Goal: Check status: Check status

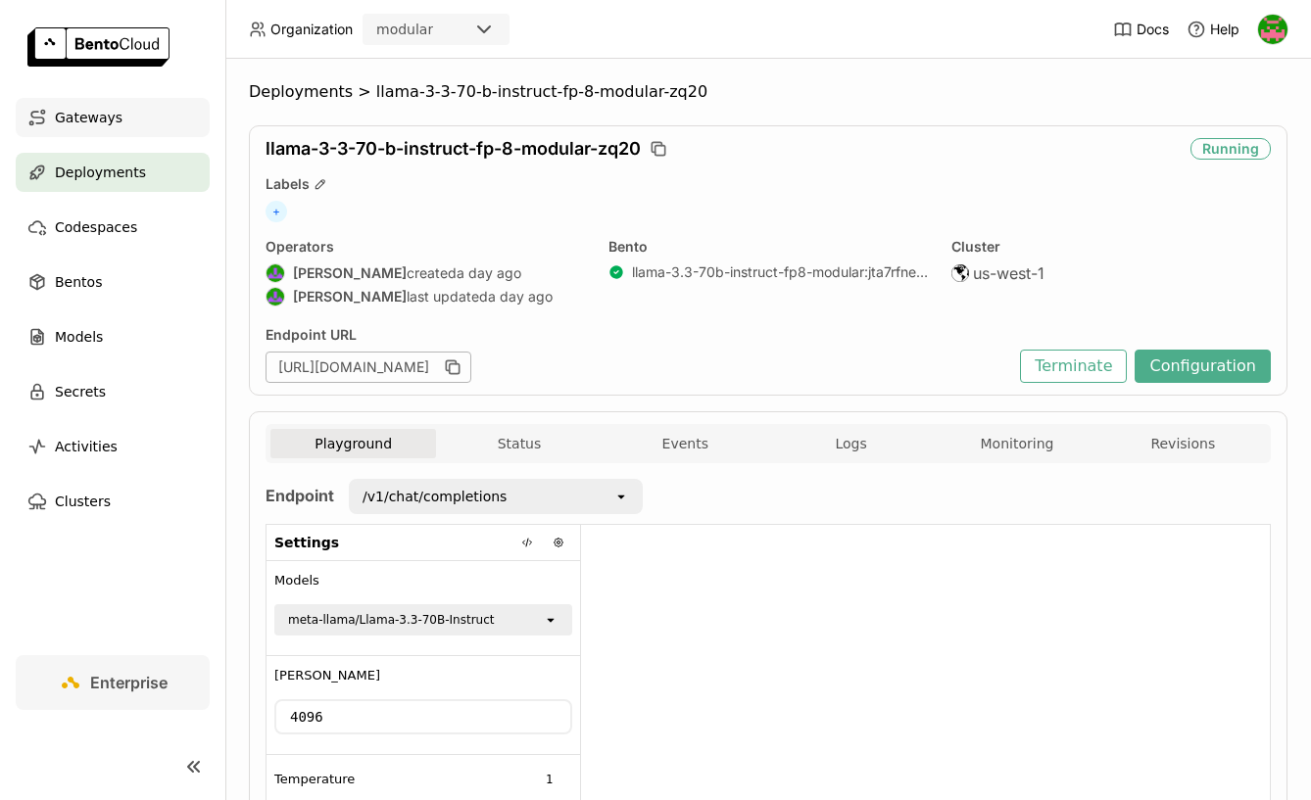
scroll to position [302, 0]
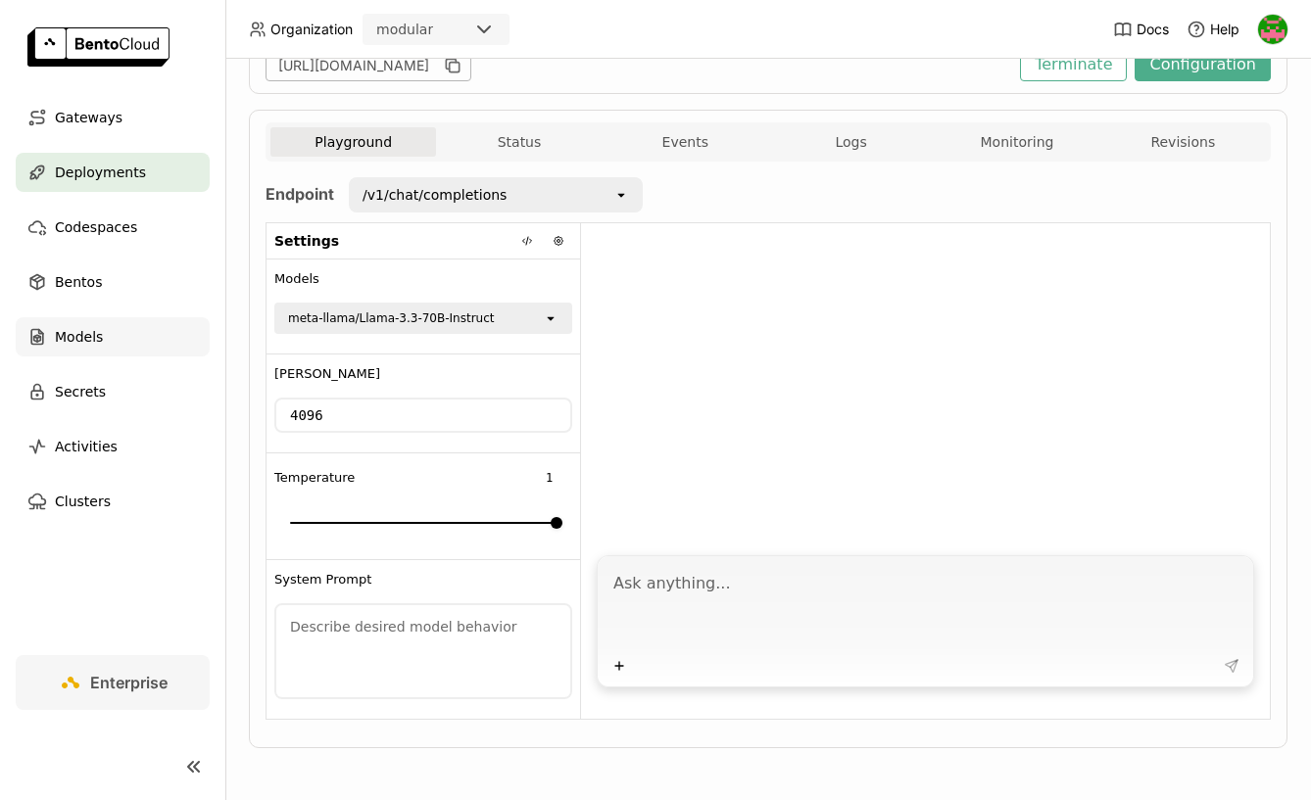
click at [67, 337] on span "Models" at bounding box center [79, 337] width 48 height 24
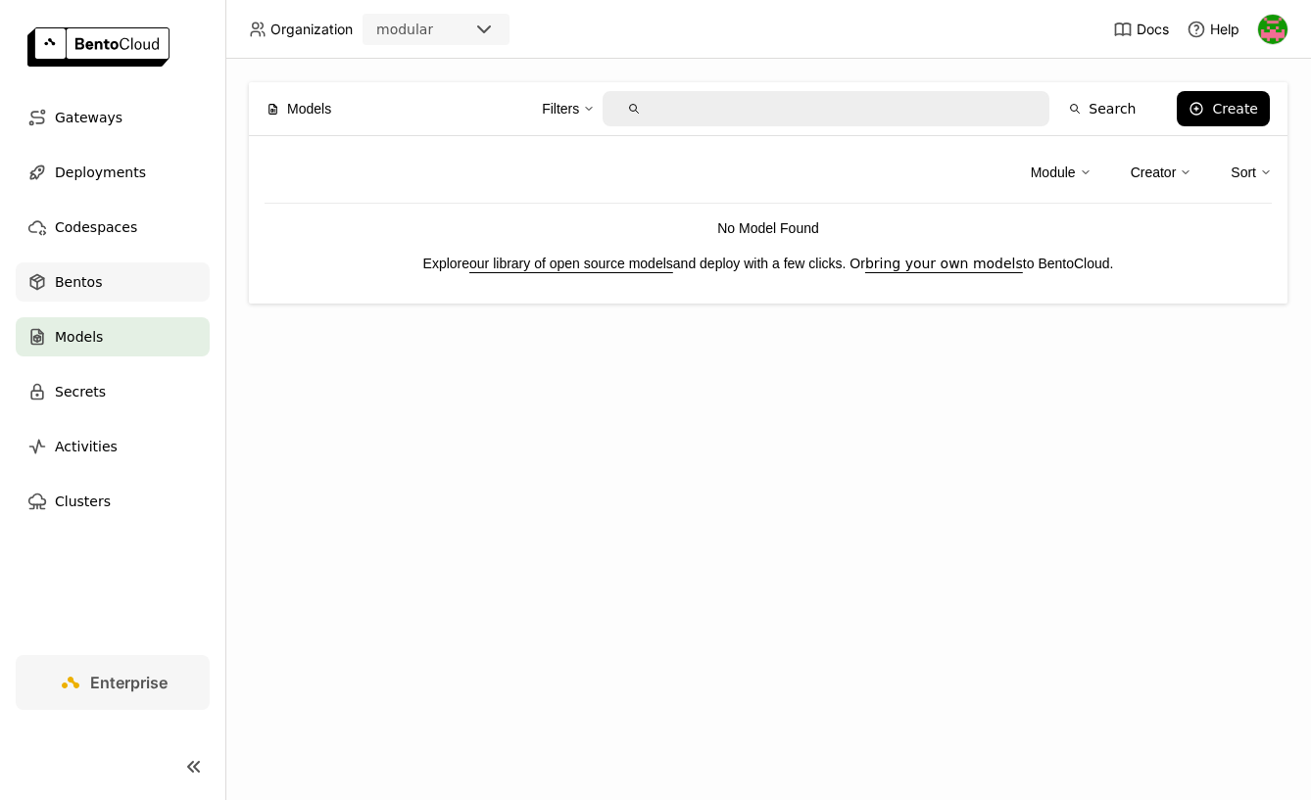
click at [99, 277] on div "Bentos" at bounding box center [113, 282] width 194 height 39
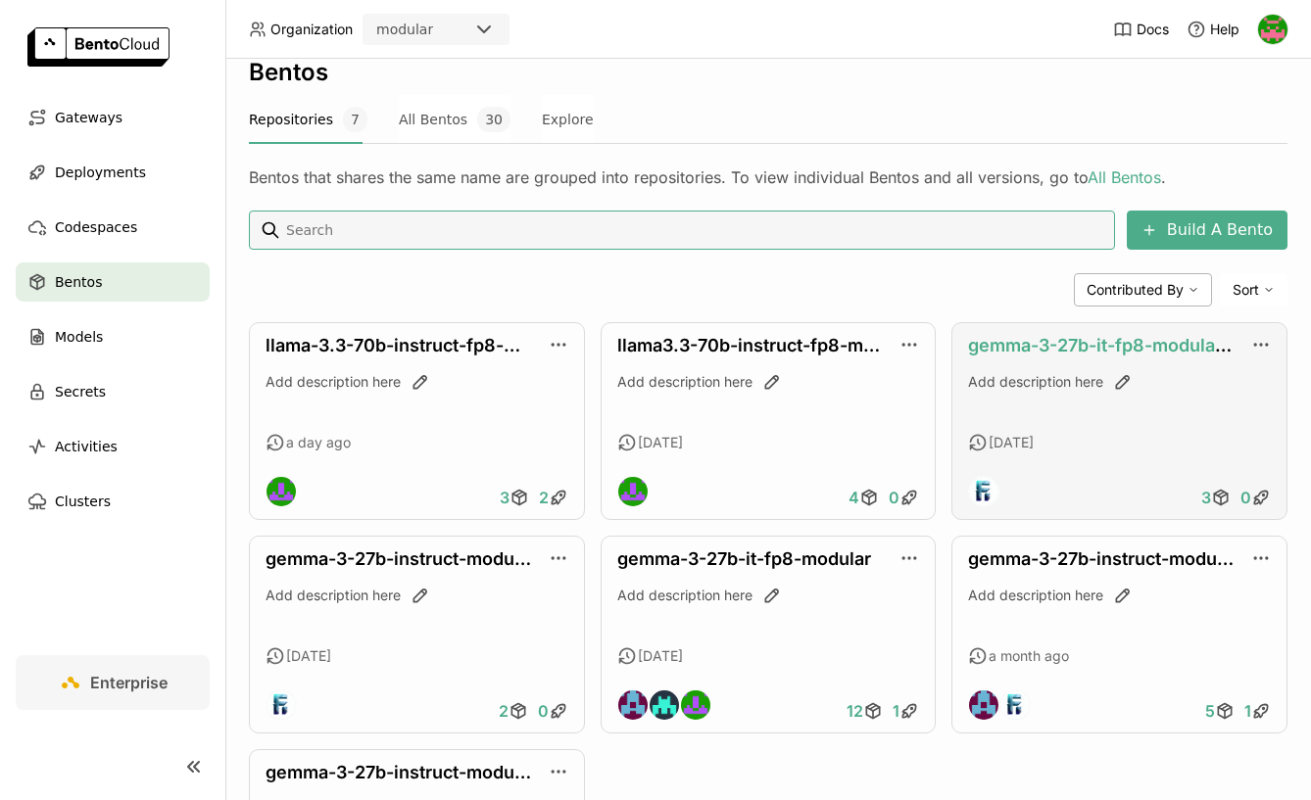
scroll to position [224, 0]
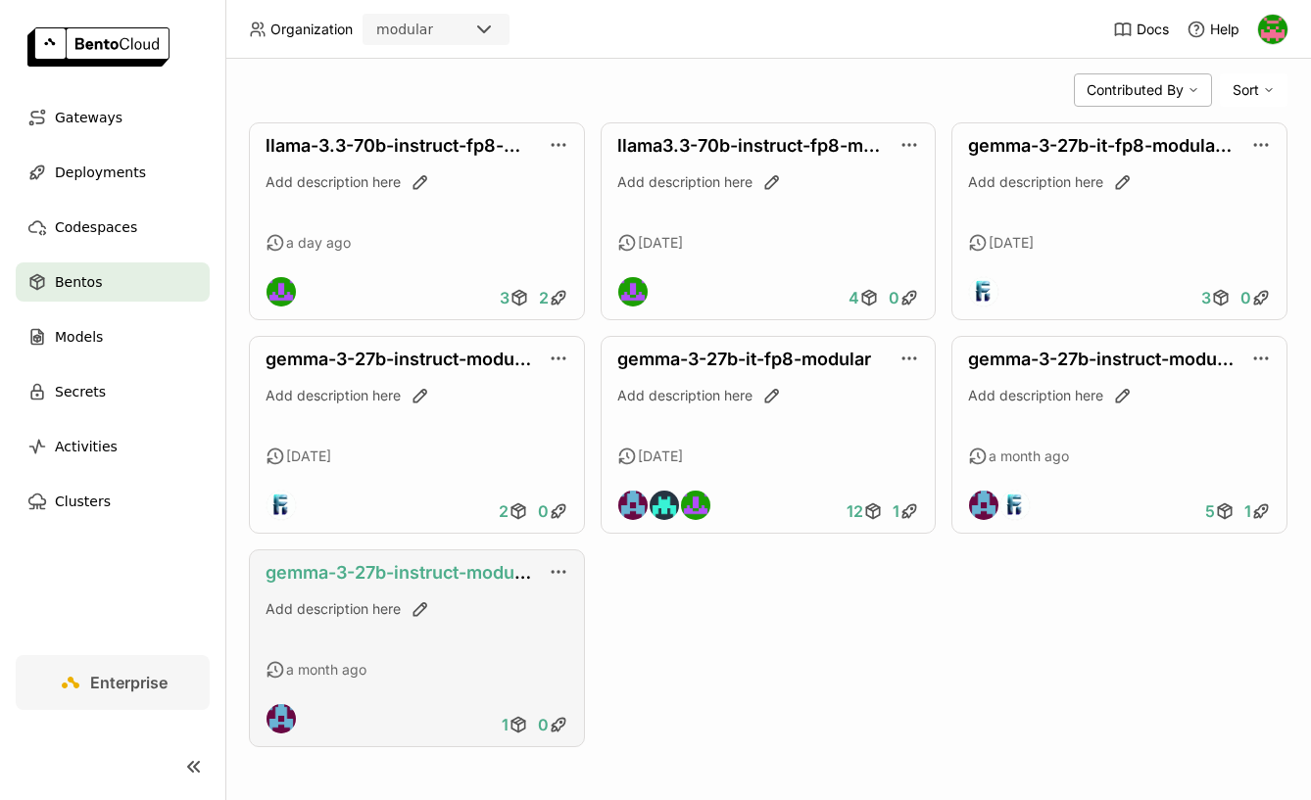
click at [456, 572] on link "gemma-3-27b-instruct-modular-tp2" at bounding box center [417, 572] width 305 height 21
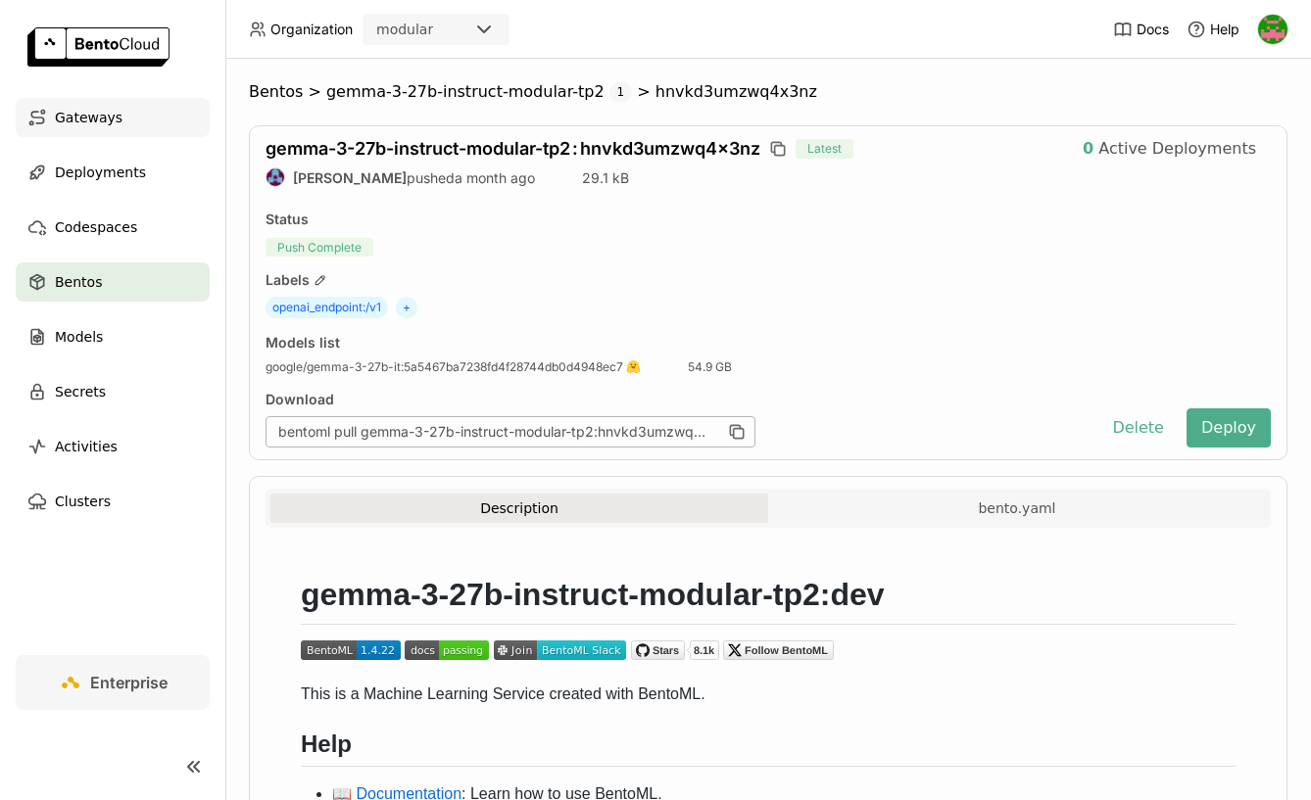
click at [87, 113] on span "Gateways" at bounding box center [89, 118] width 68 height 24
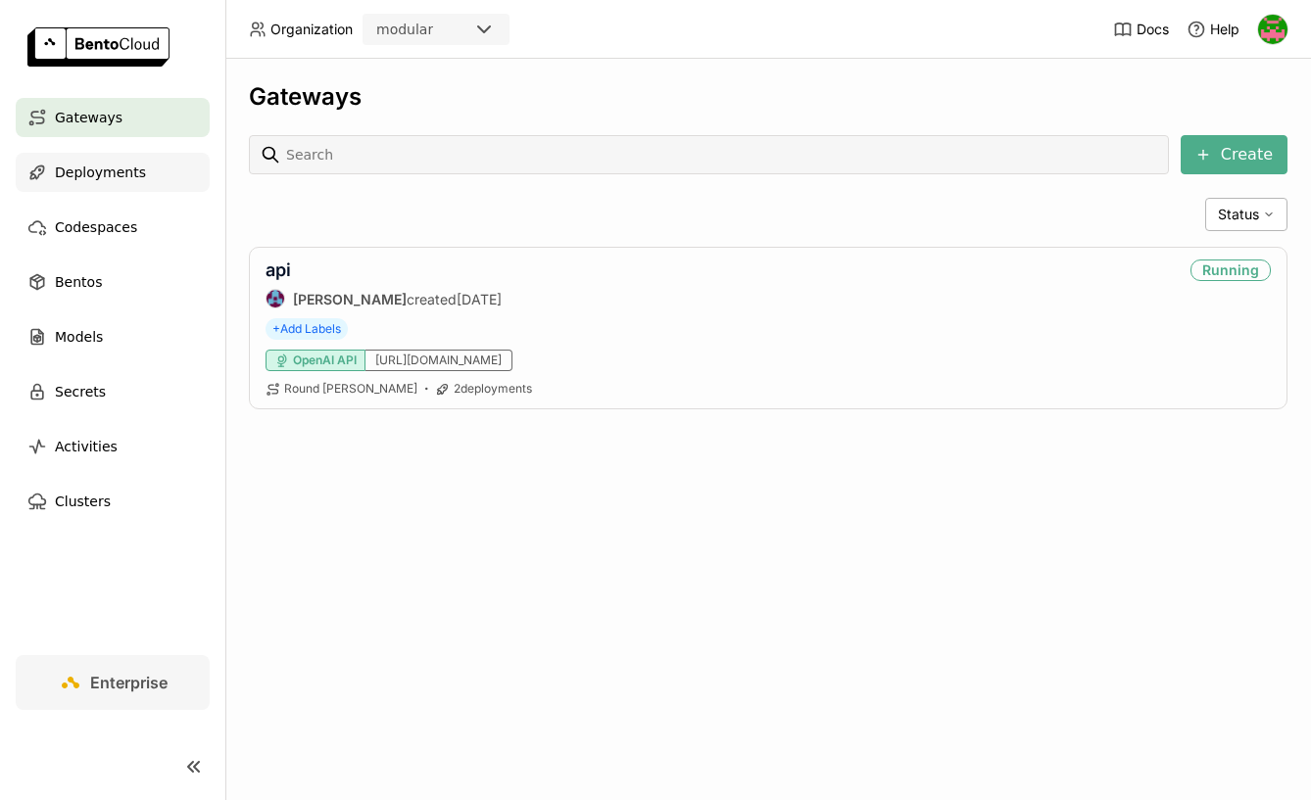
click at [106, 171] on span "Deployments" at bounding box center [100, 173] width 91 height 24
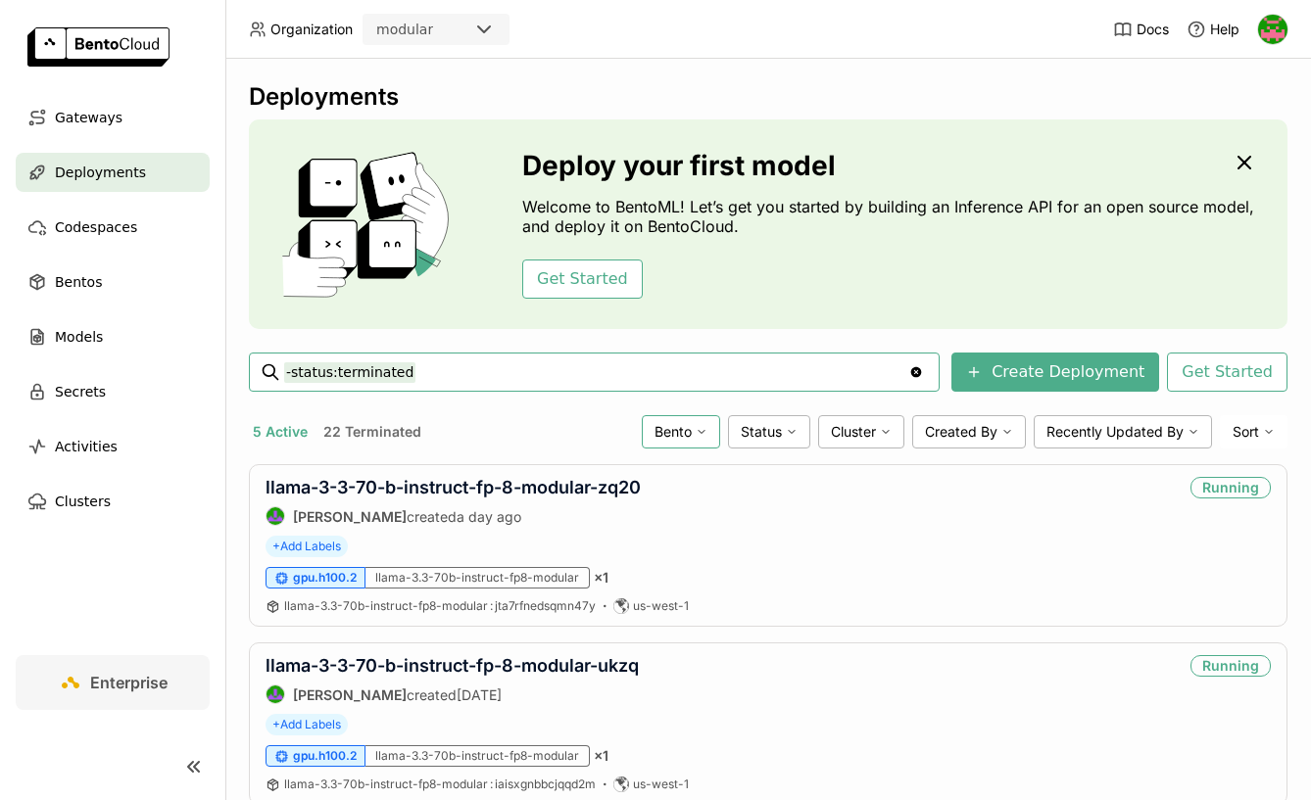
click at [694, 438] on div "Bento" at bounding box center [681, 431] width 78 height 33
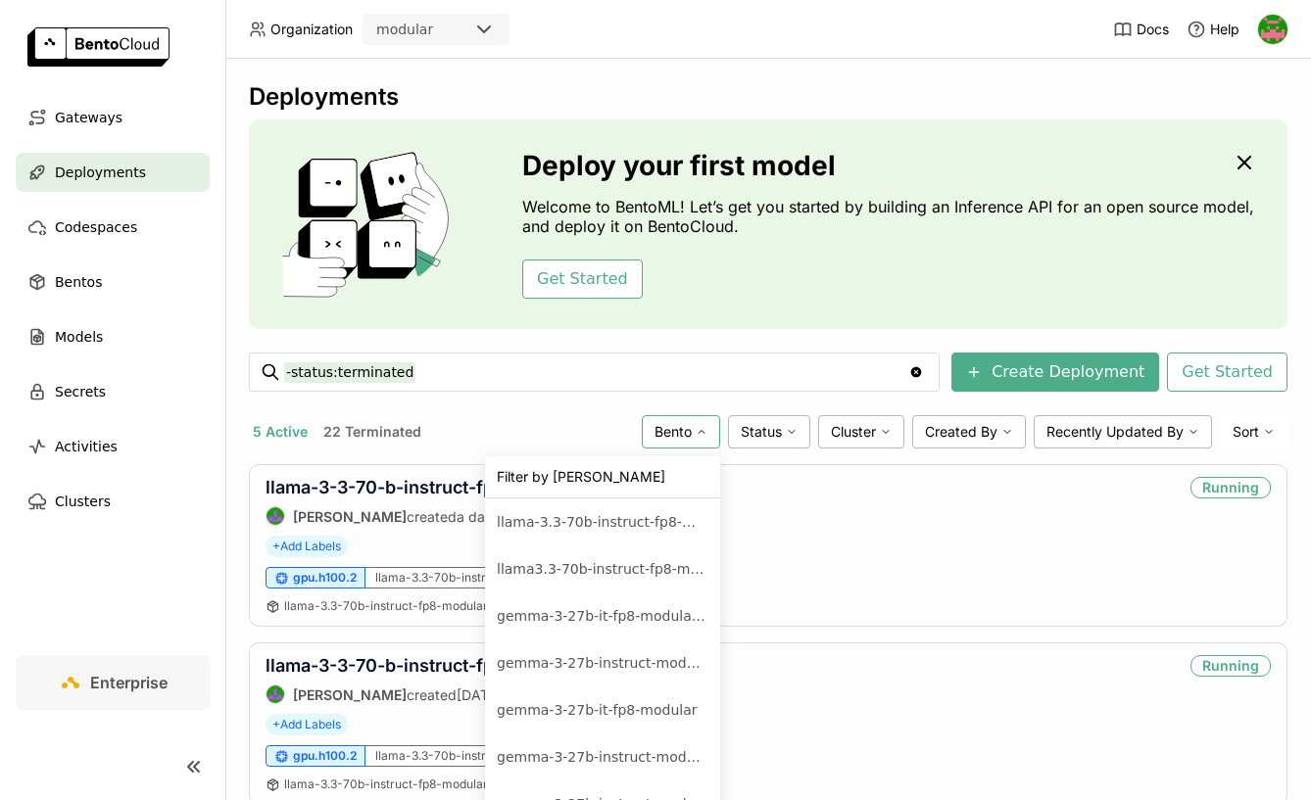
click at [702, 435] on icon at bounding box center [702, 432] width 12 height 12
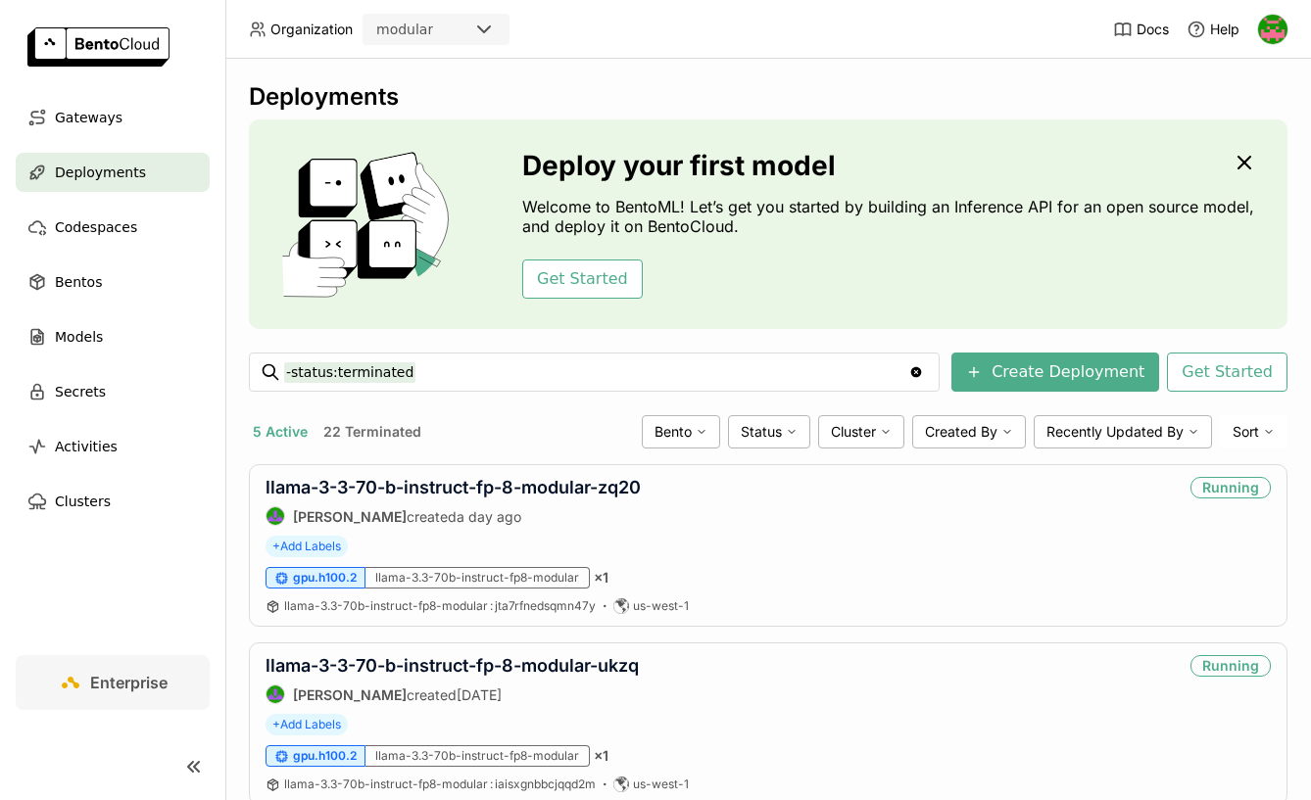
scroll to position [593, 0]
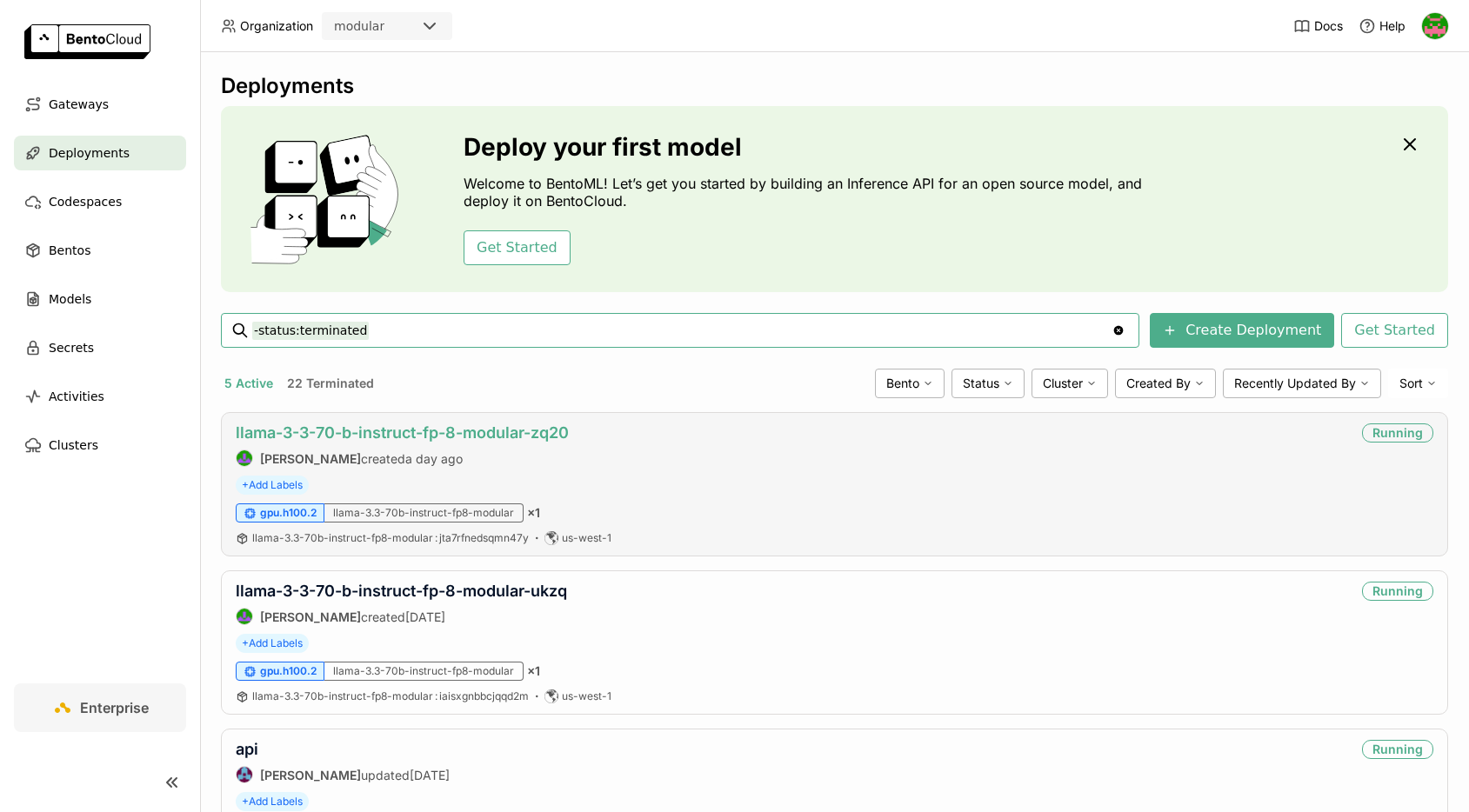
click at [544, 432] on link "llama-3-3-70-b-instruct-fp-8-modular-zq20" at bounding box center [401, 432] width 333 height 19
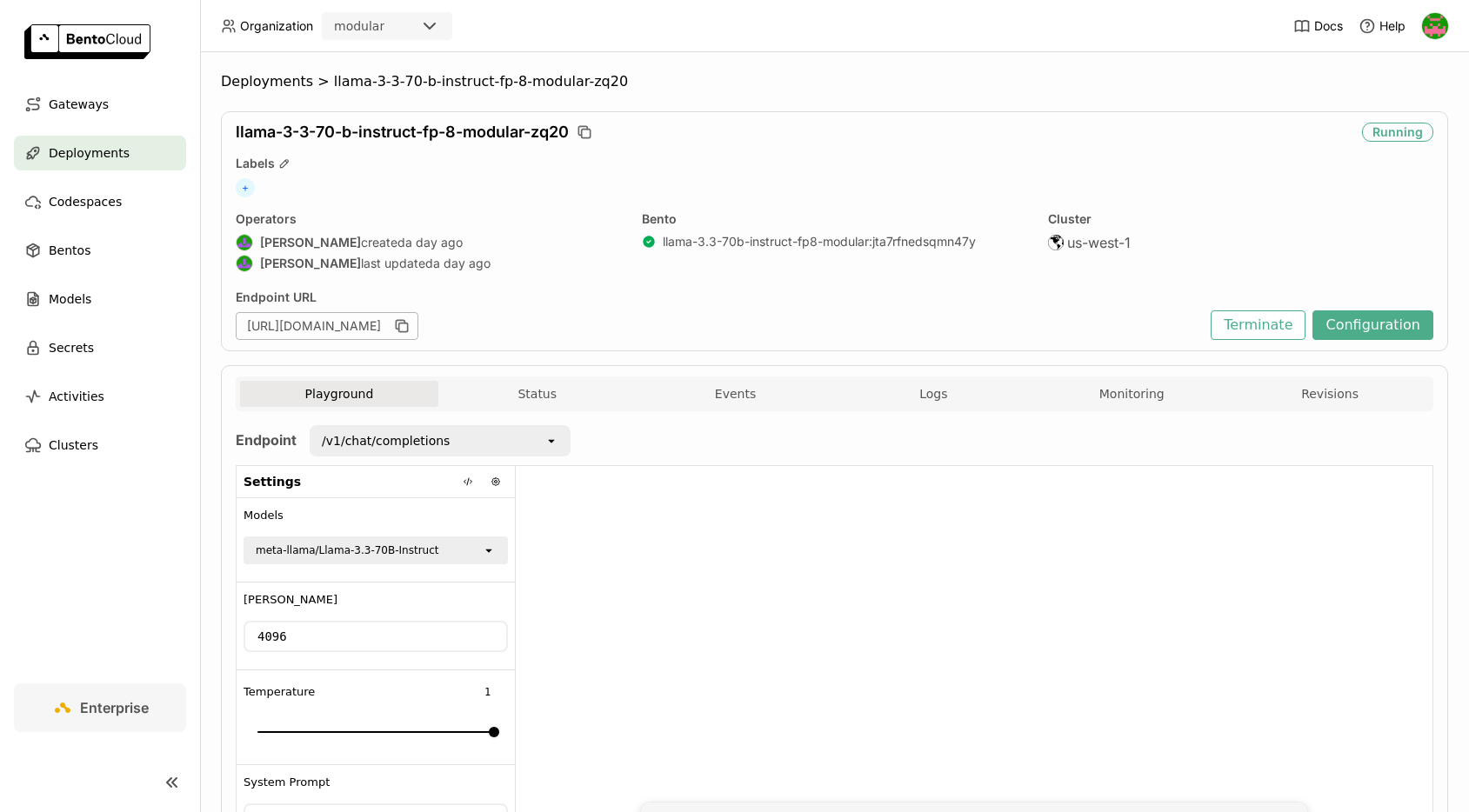
click at [455, 445] on div "/v1/chat/completions" at bounding box center [428, 440] width 233 height 28
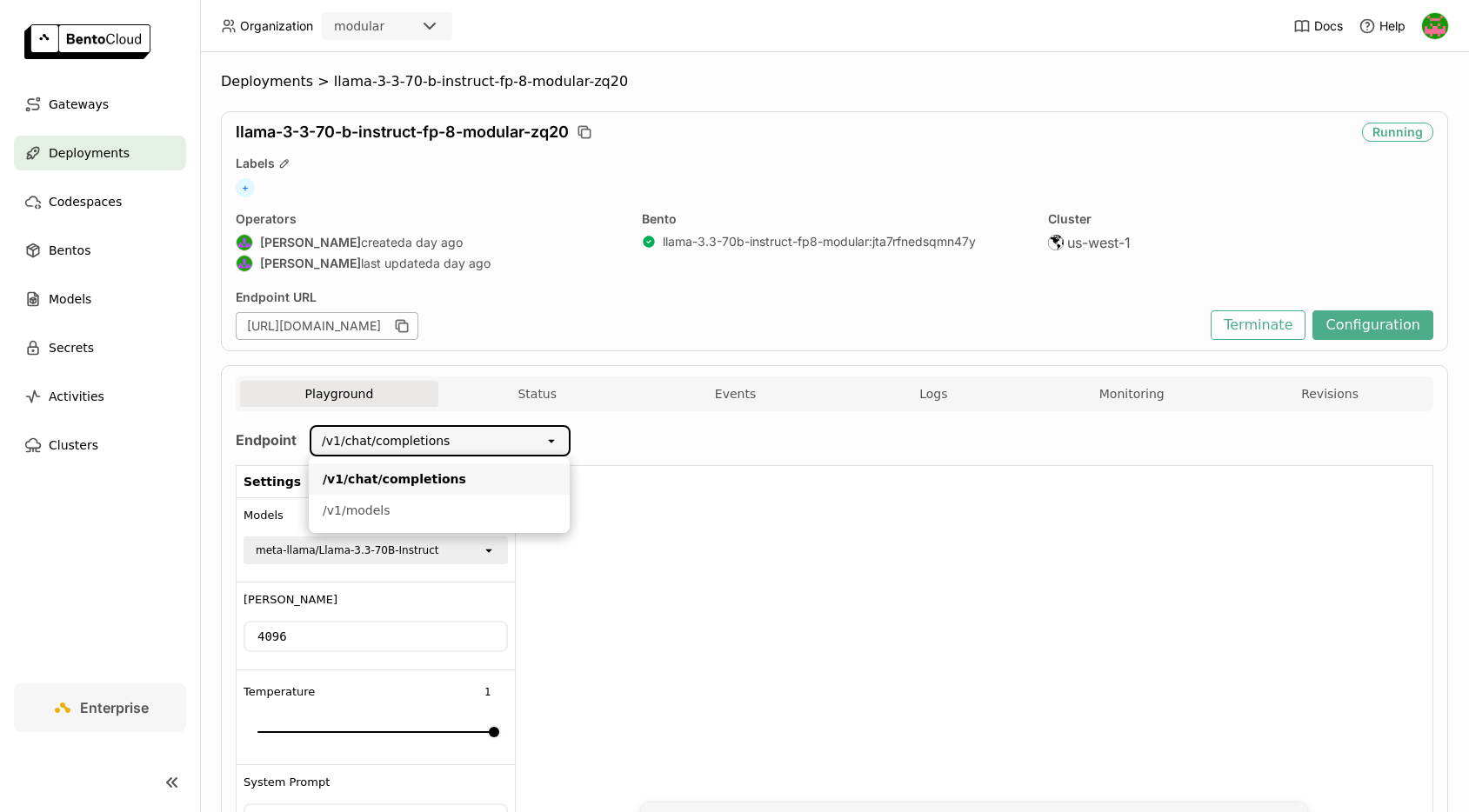
click at [583, 438] on div "Endpoint /v1/chat/completions open Settings Models meta-llama/Llama-3.3-70B-Ins…" at bounding box center [833, 686] width 1197 height 523
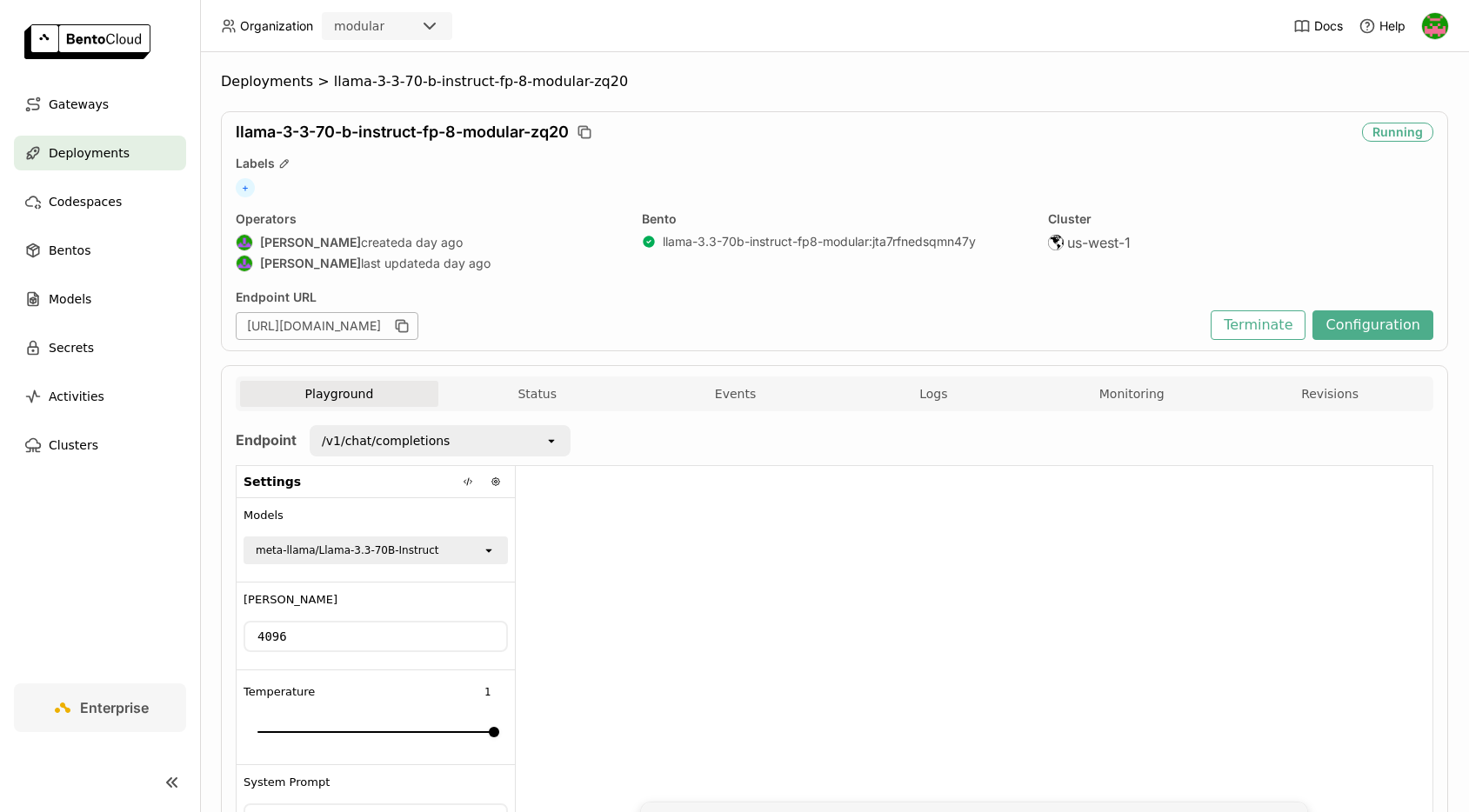
click at [470, 449] on div "/v1/chat/completions" at bounding box center [428, 440] width 233 height 28
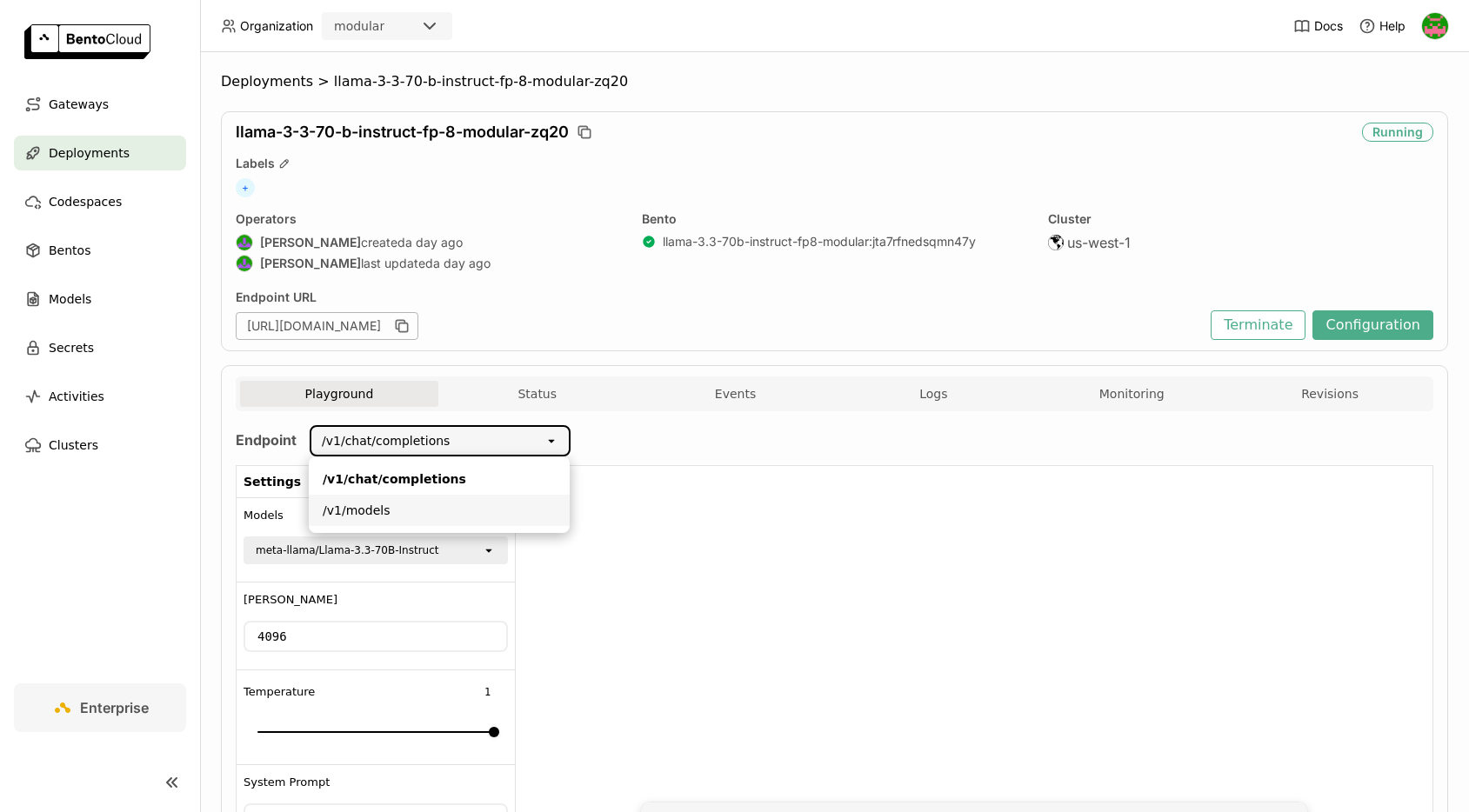
click at [399, 512] on div "/v1/models" at bounding box center [438, 510] width 233 height 18
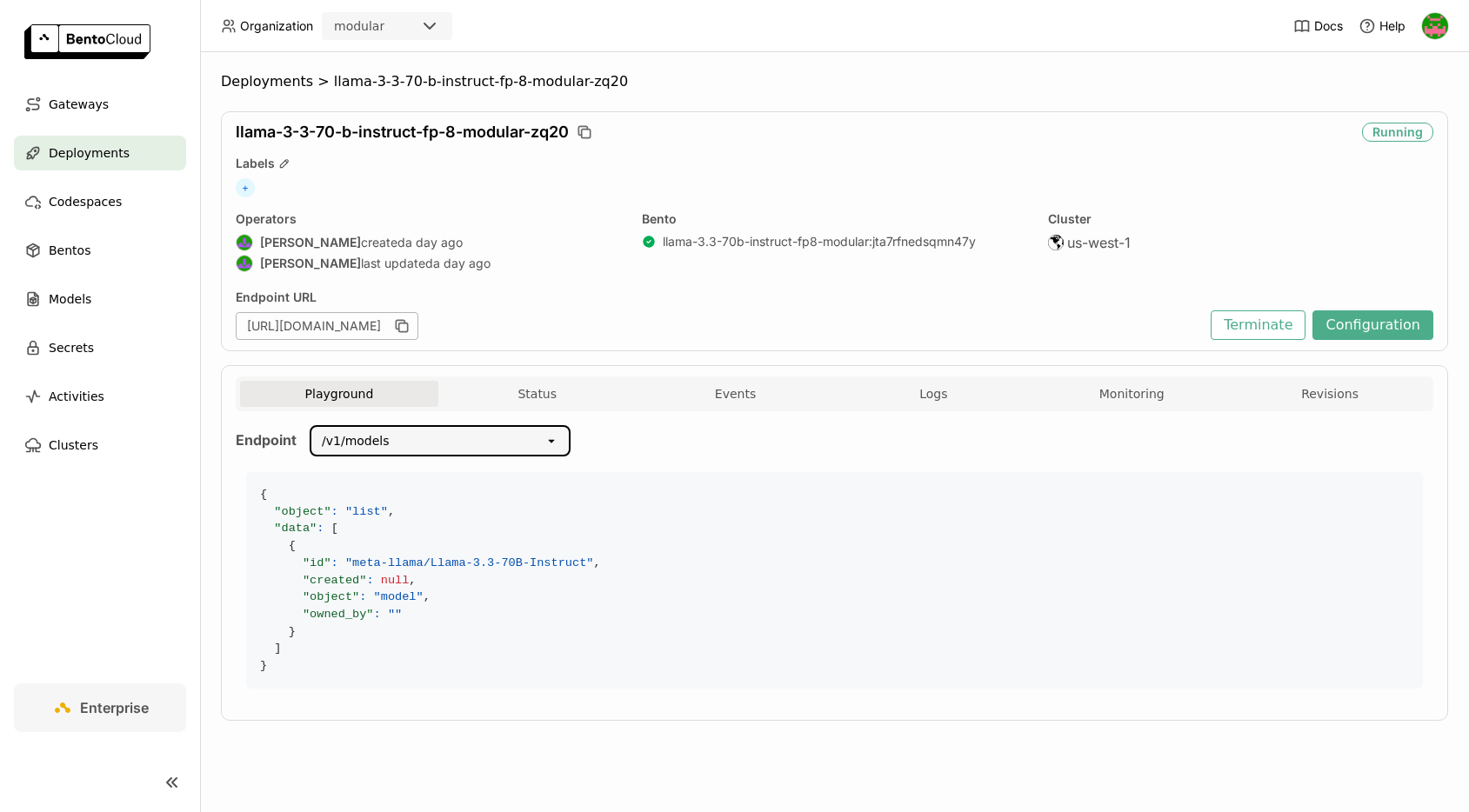
click at [359, 438] on div "/v1/models" at bounding box center [355, 441] width 67 height 18
click at [391, 475] on div "/v1/chat/completions" at bounding box center [438, 479] width 233 height 18
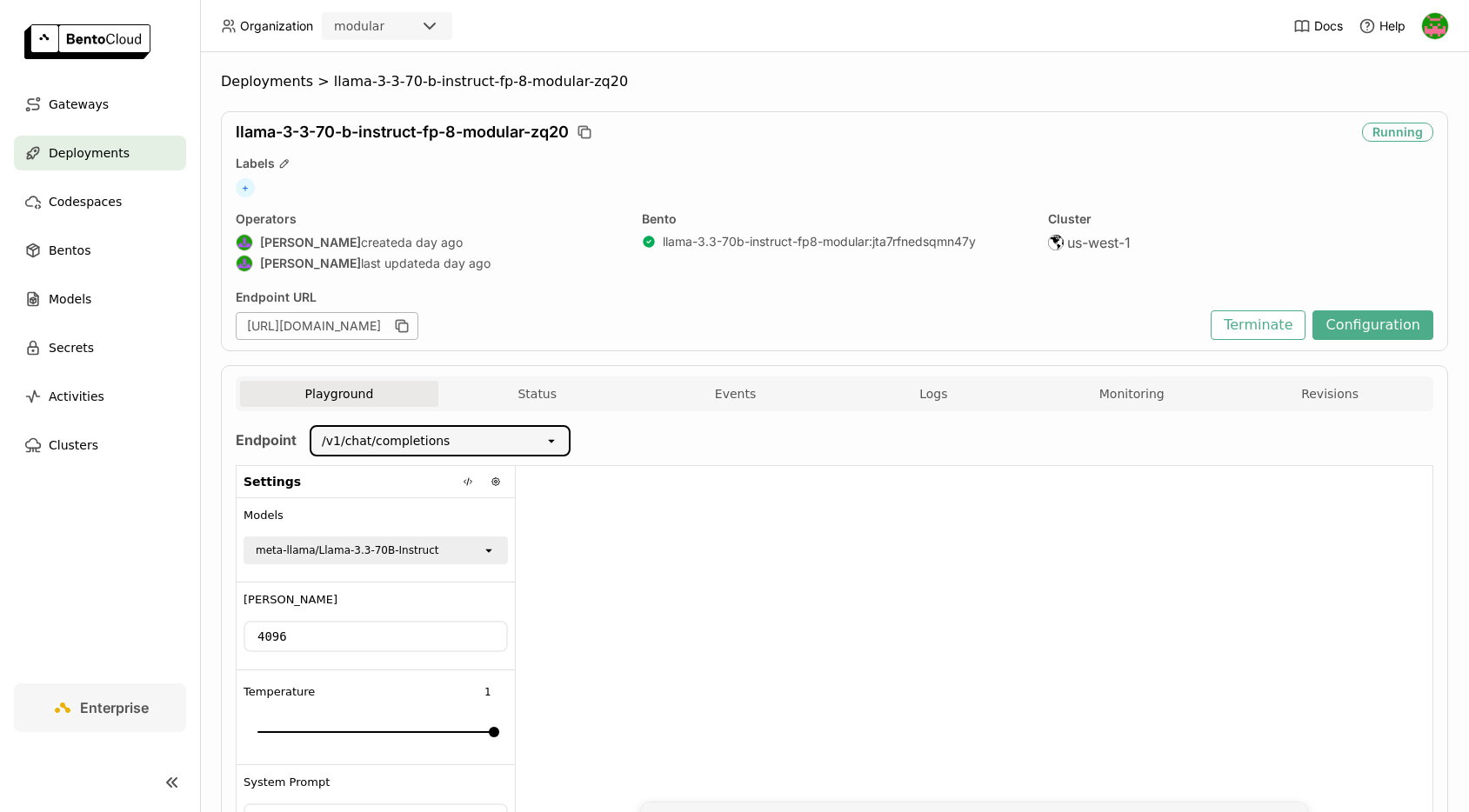
click at [48, 150] on div "Deployments" at bounding box center [100, 153] width 172 height 35
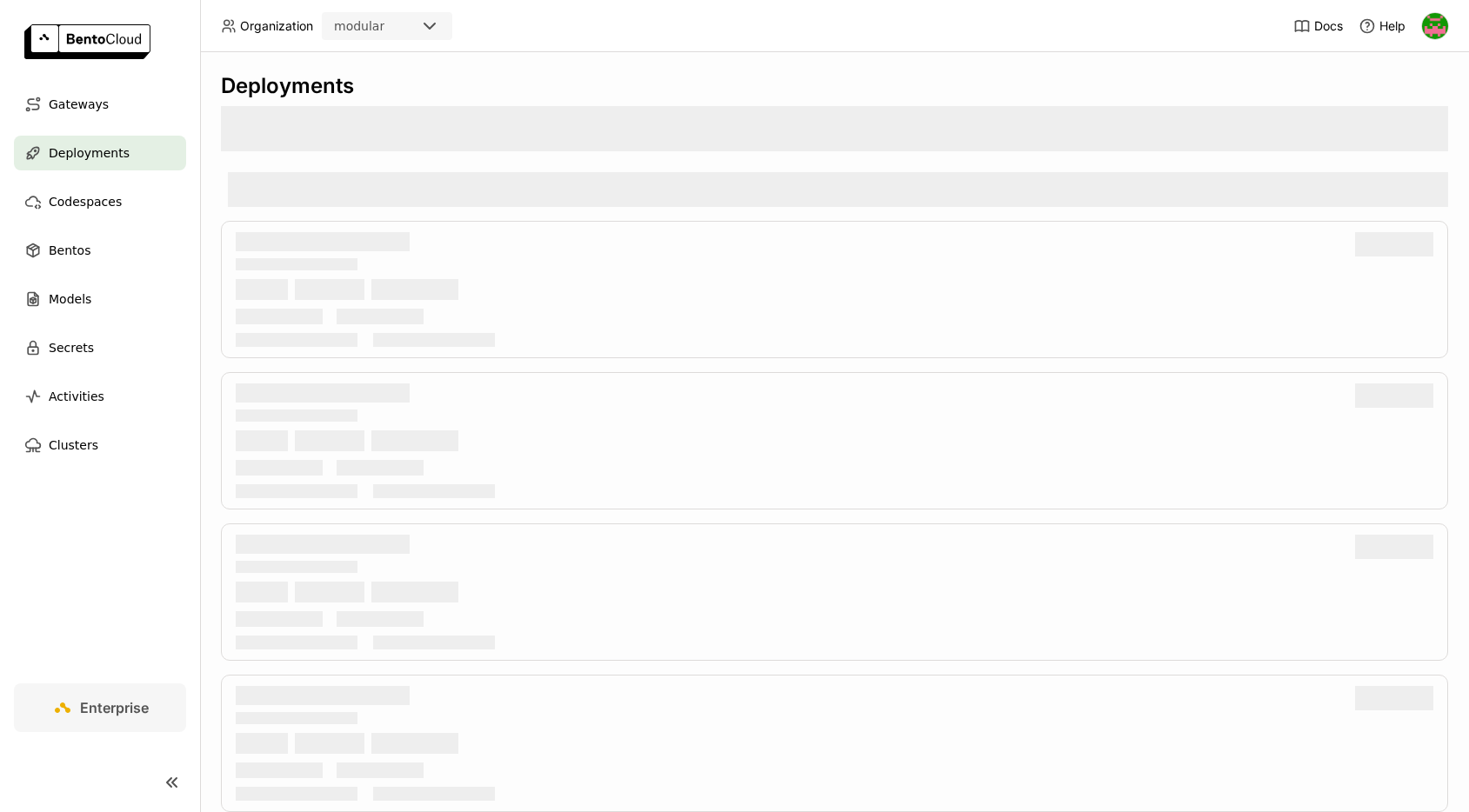
click at [68, 149] on span "Deployments" at bounding box center [89, 154] width 81 height 21
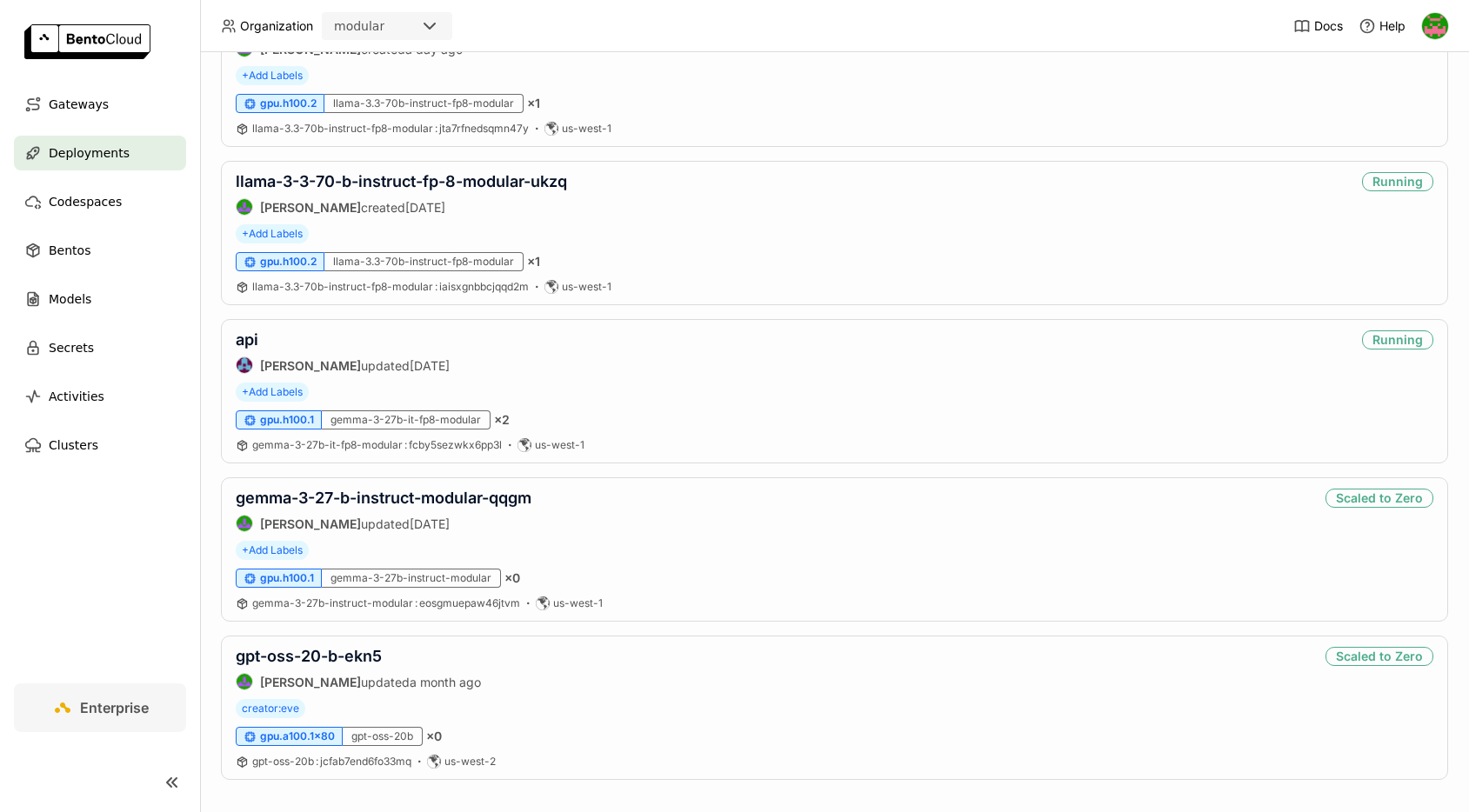
scroll to position [424, 0]
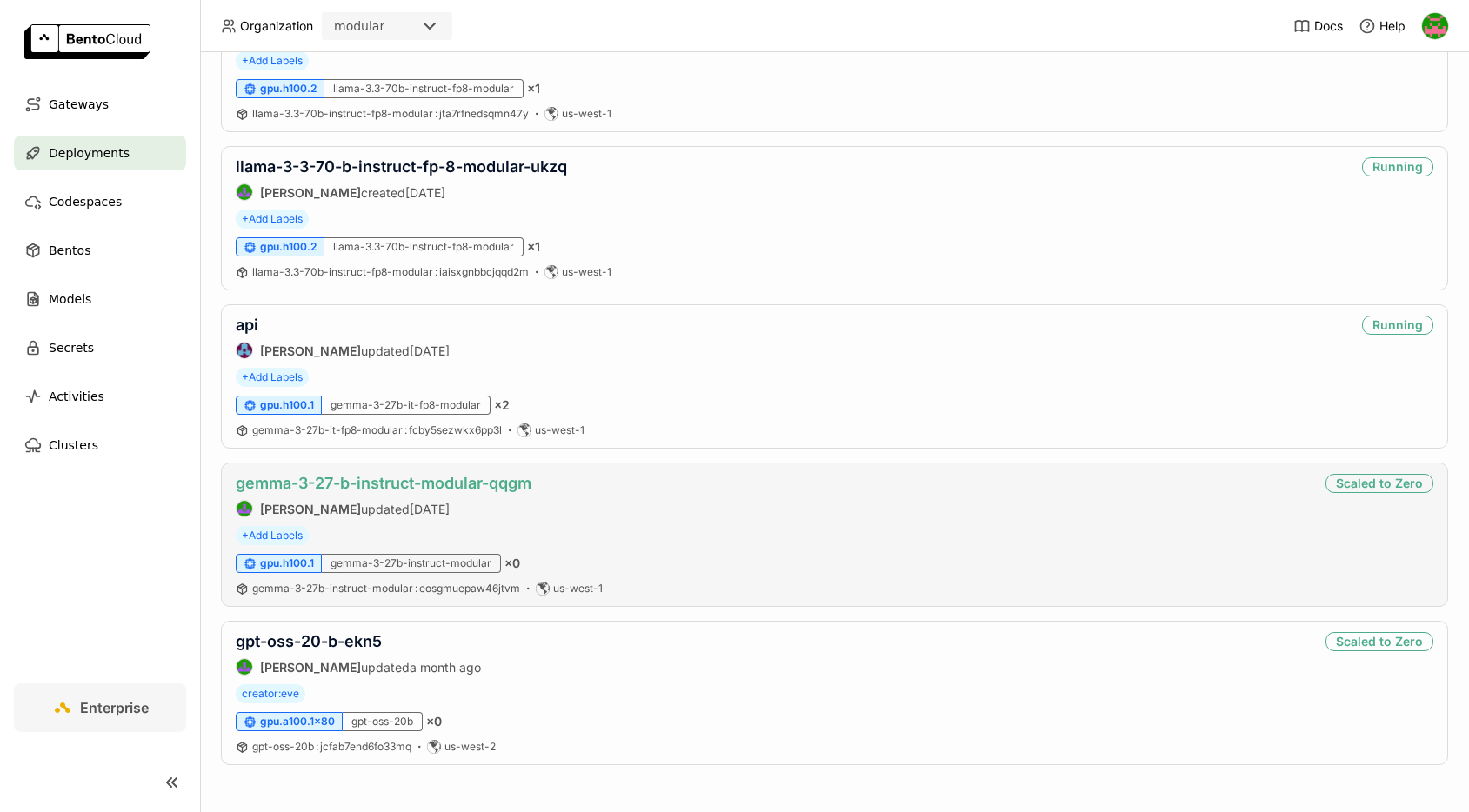
click at [496, 485] on link "gemma-3-27-b-instruct-modular-qqgm" at bounding box center [383, 483] width 296 height 19
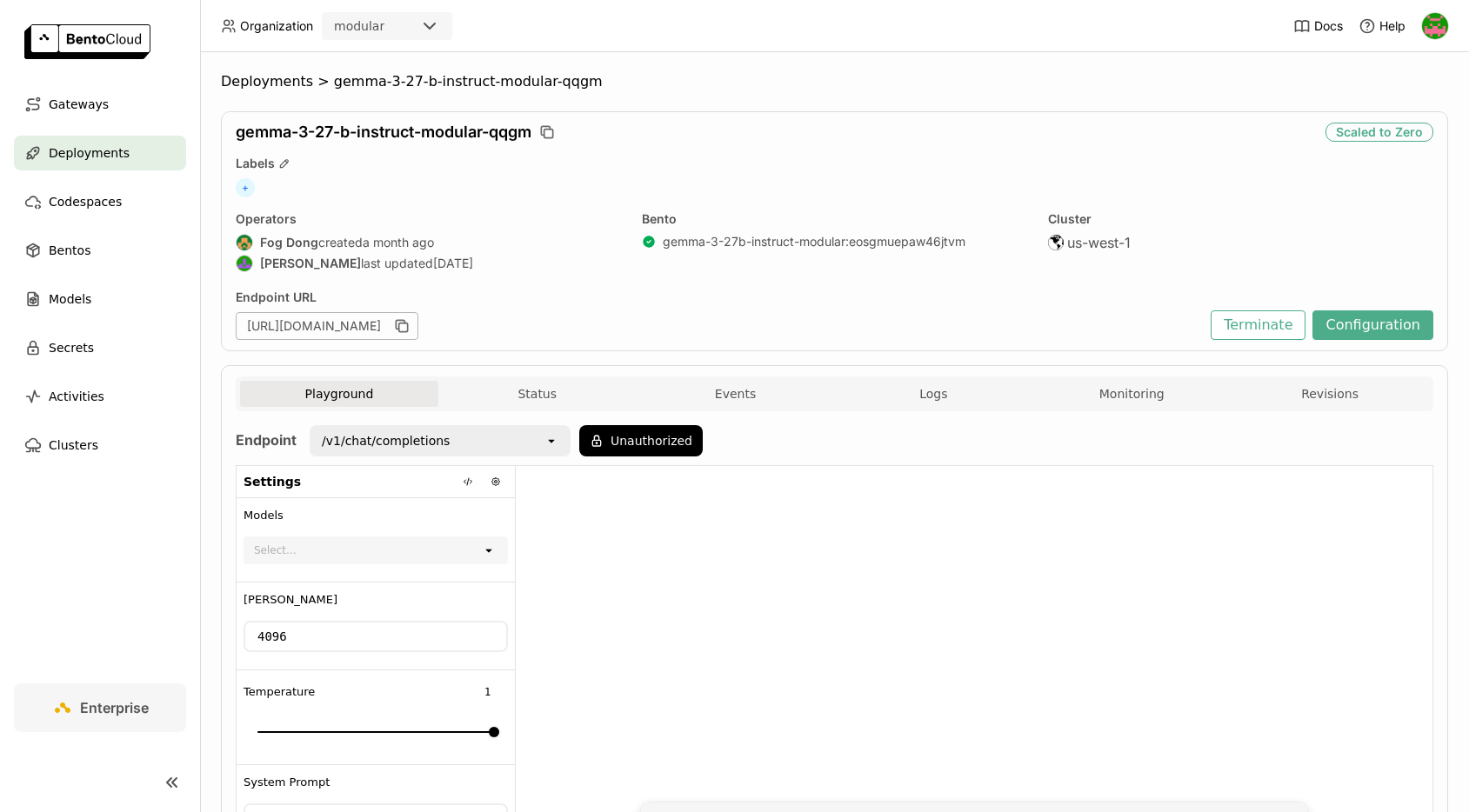
click at [550, 444] on icon "open" at bounding box center [551, 441] width 14 height 14
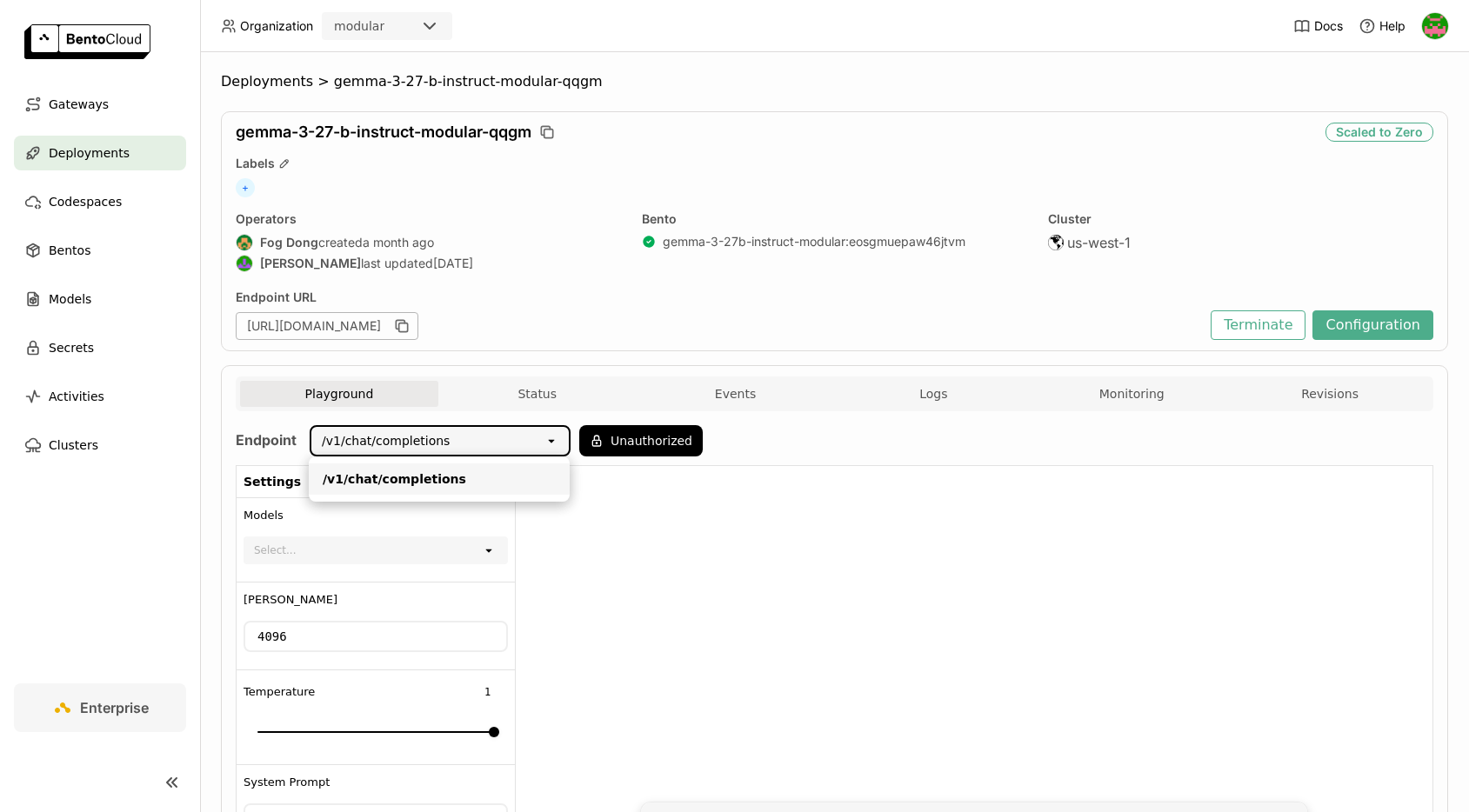
click at [550, 444] on icon "open" at bounding box center [551, 441] width 14 height 14
click at [70, 447] on span "Clusters" at bounding box center [74, 445] width 50 height 21
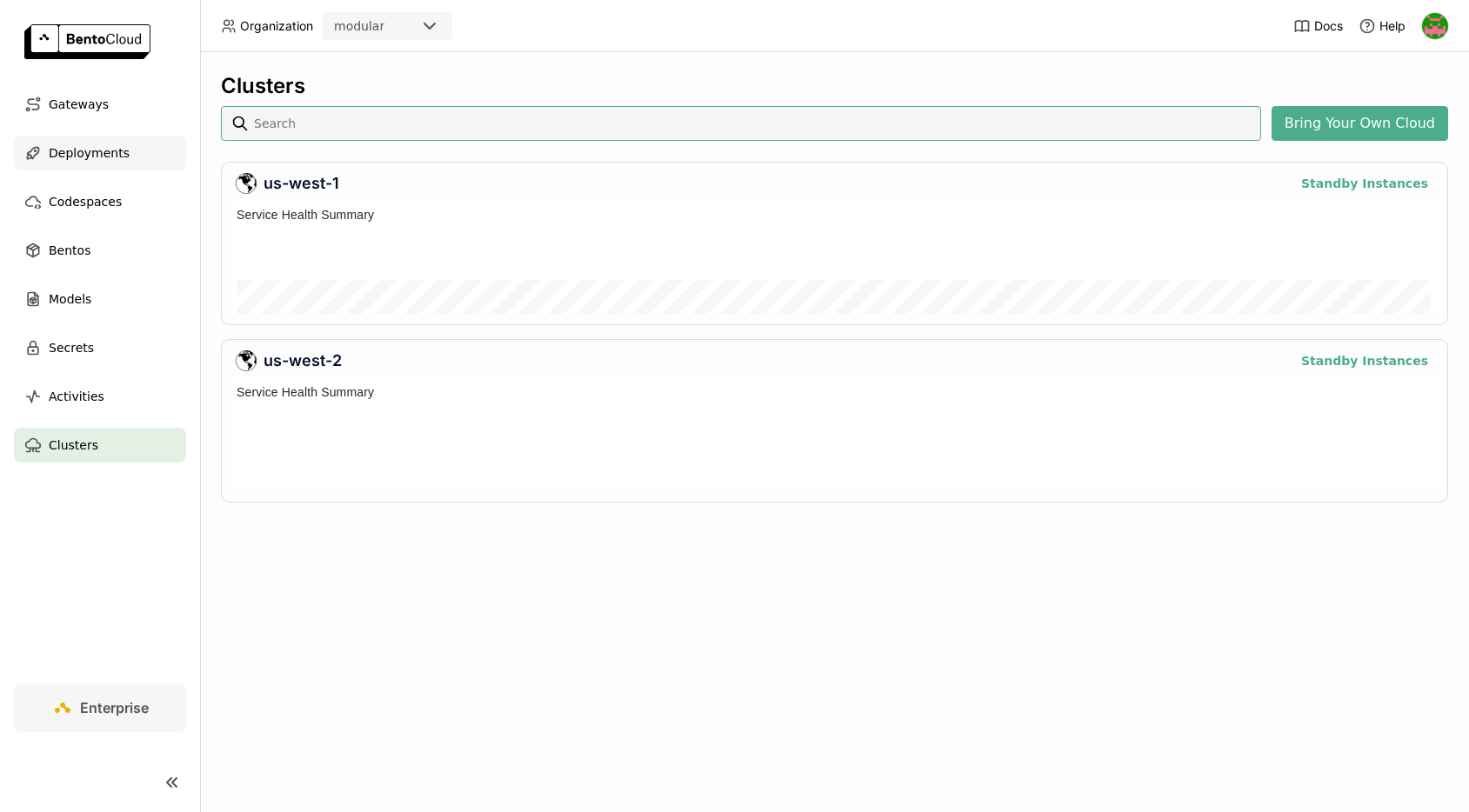
scroll to position [113, 1210]
click at [79, 112] on span "Gateways" at bounding box center [79, 105] width 60 height 21
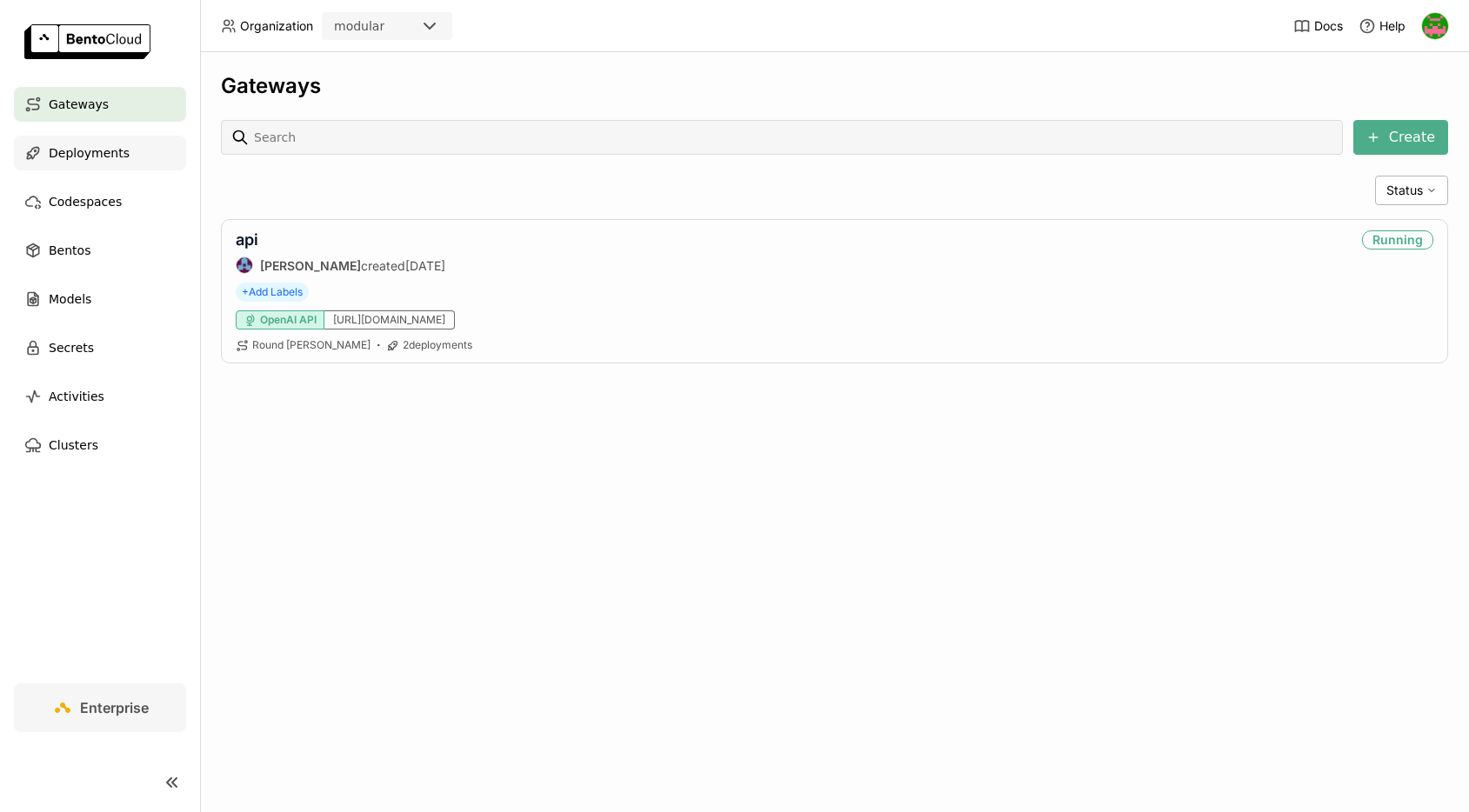
click at [91, 152] on span "Deployments" at bounding box center [89, 154] width 81 height 21
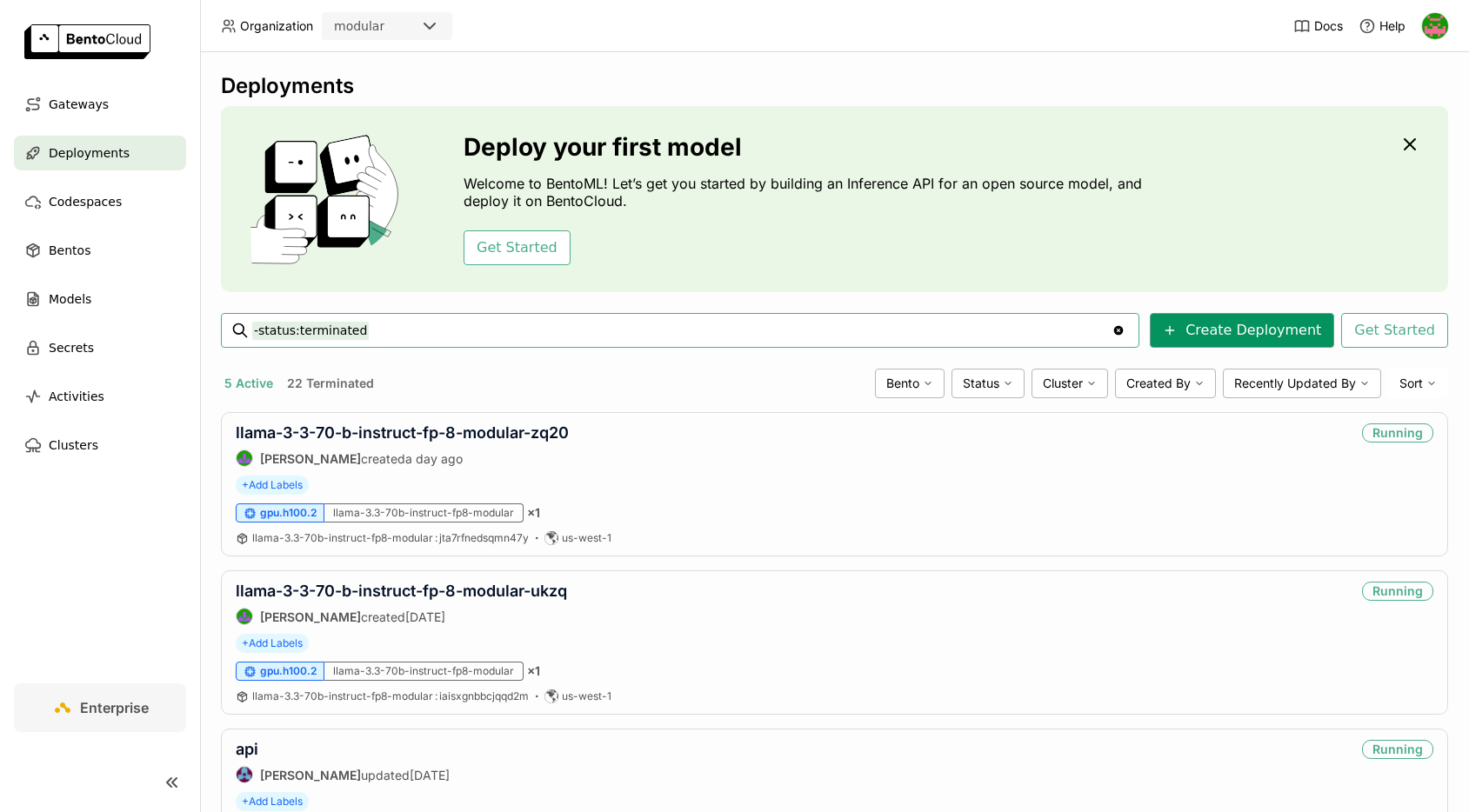
click at [1106, 341] on button "Create Deployment" at bounding box center [1242, 330] width 185 height 35
click at [91, 396] on span "Activities" at bounding box center [76, 397] width 56 height 21
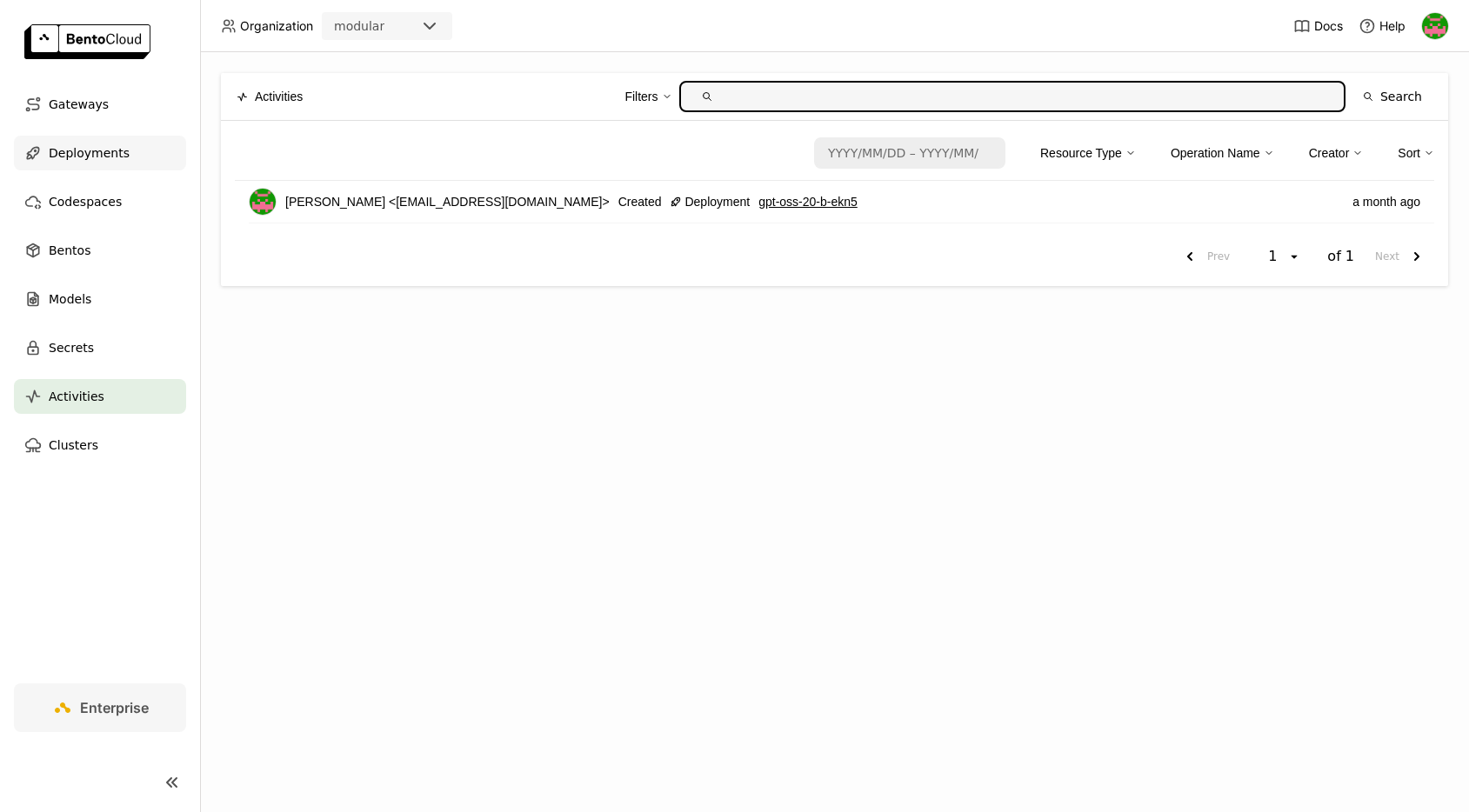
click at [65, 149] on span "Deployments" at bounding box center [89, 154] width 81 height 21
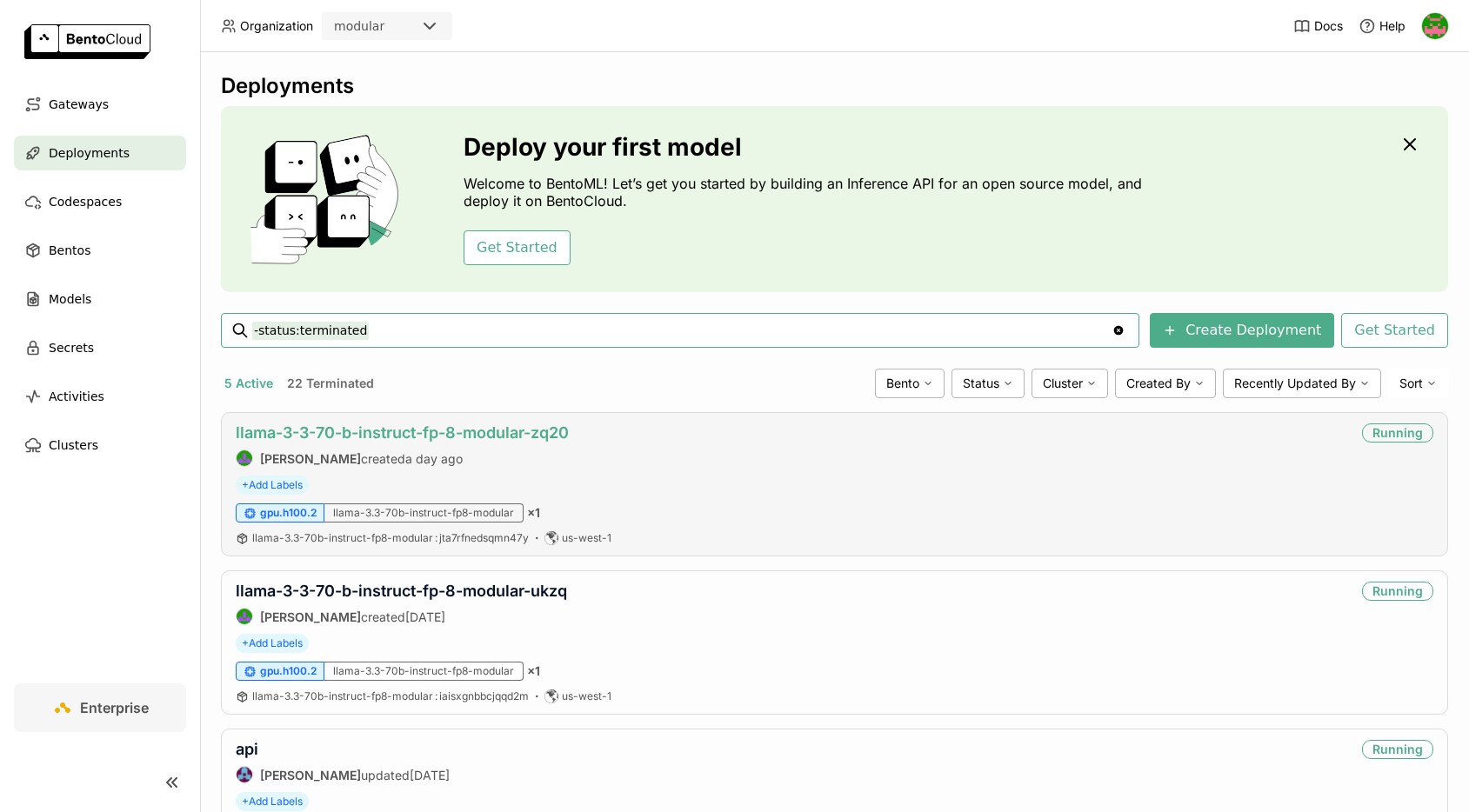
click at [351, 433] on link "llama-3-3-70-b-instruct-fp-8-modular-zq20" at bounding box center [401, 432] width 333 height 19
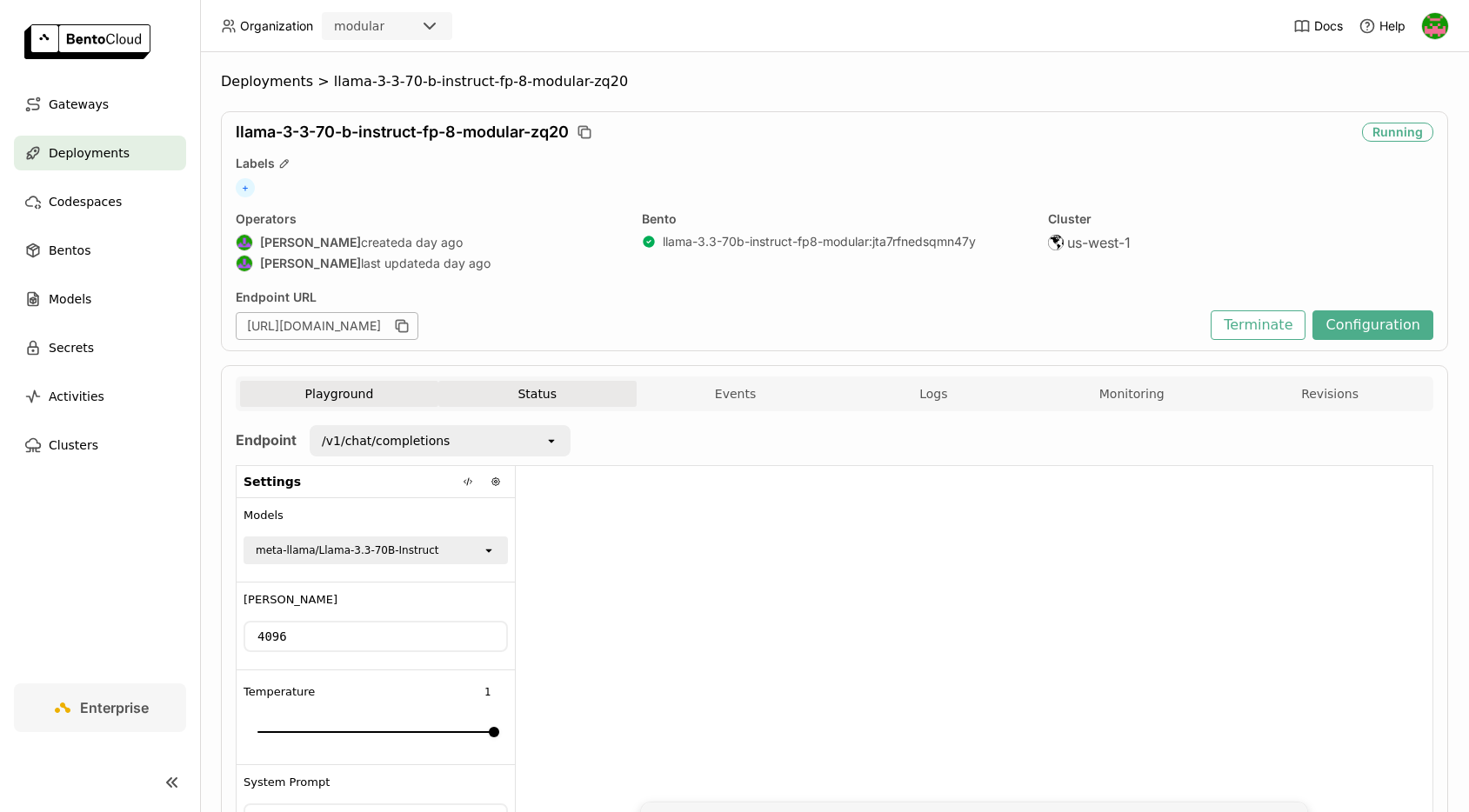
click at [547, 396] on button "Status" at bounding box center [537, 393] width 198 height 26
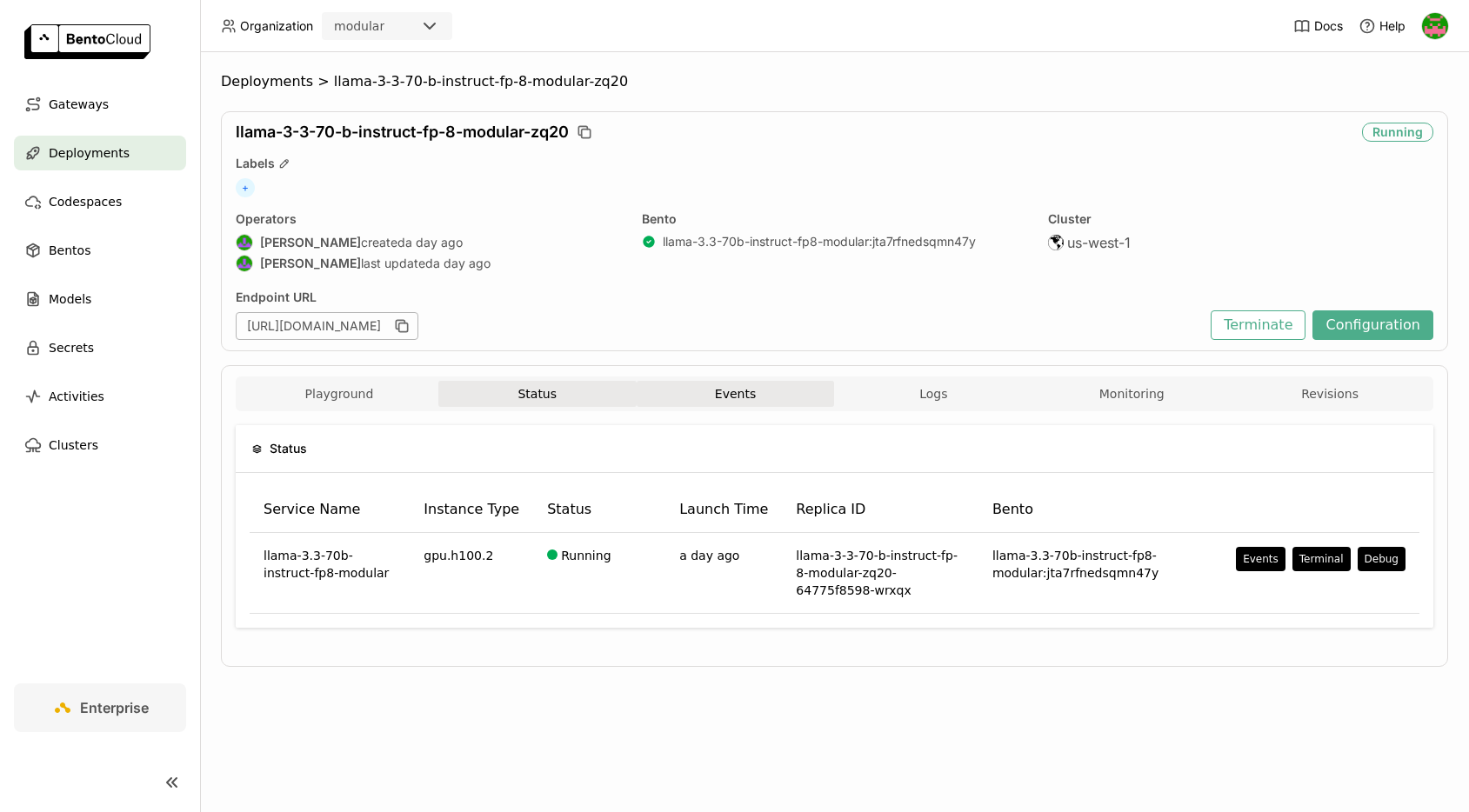
click at [720, 392] on button "Events" at bounding box center [735, 393] width 198 height 26
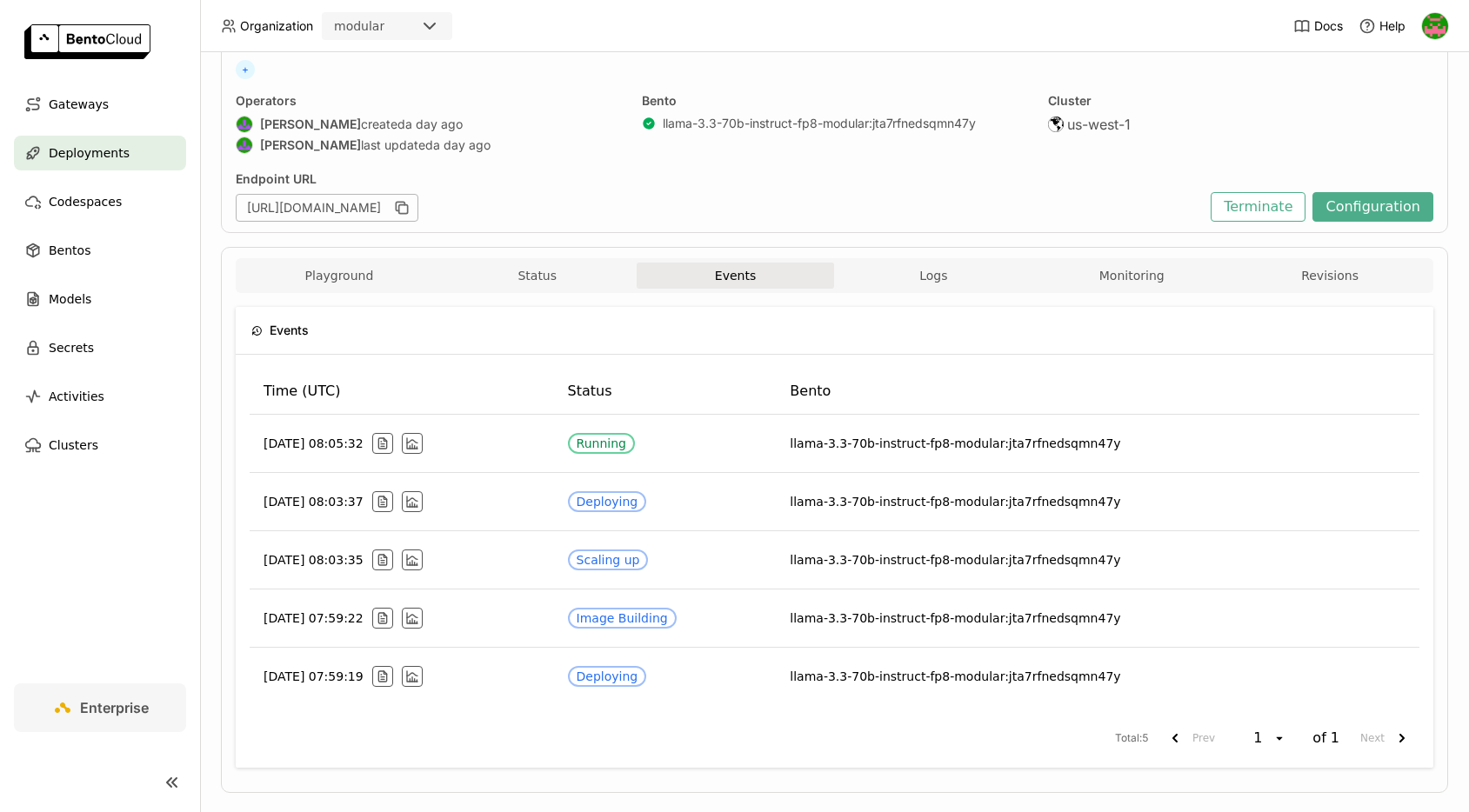
scroll to position [146, 0]
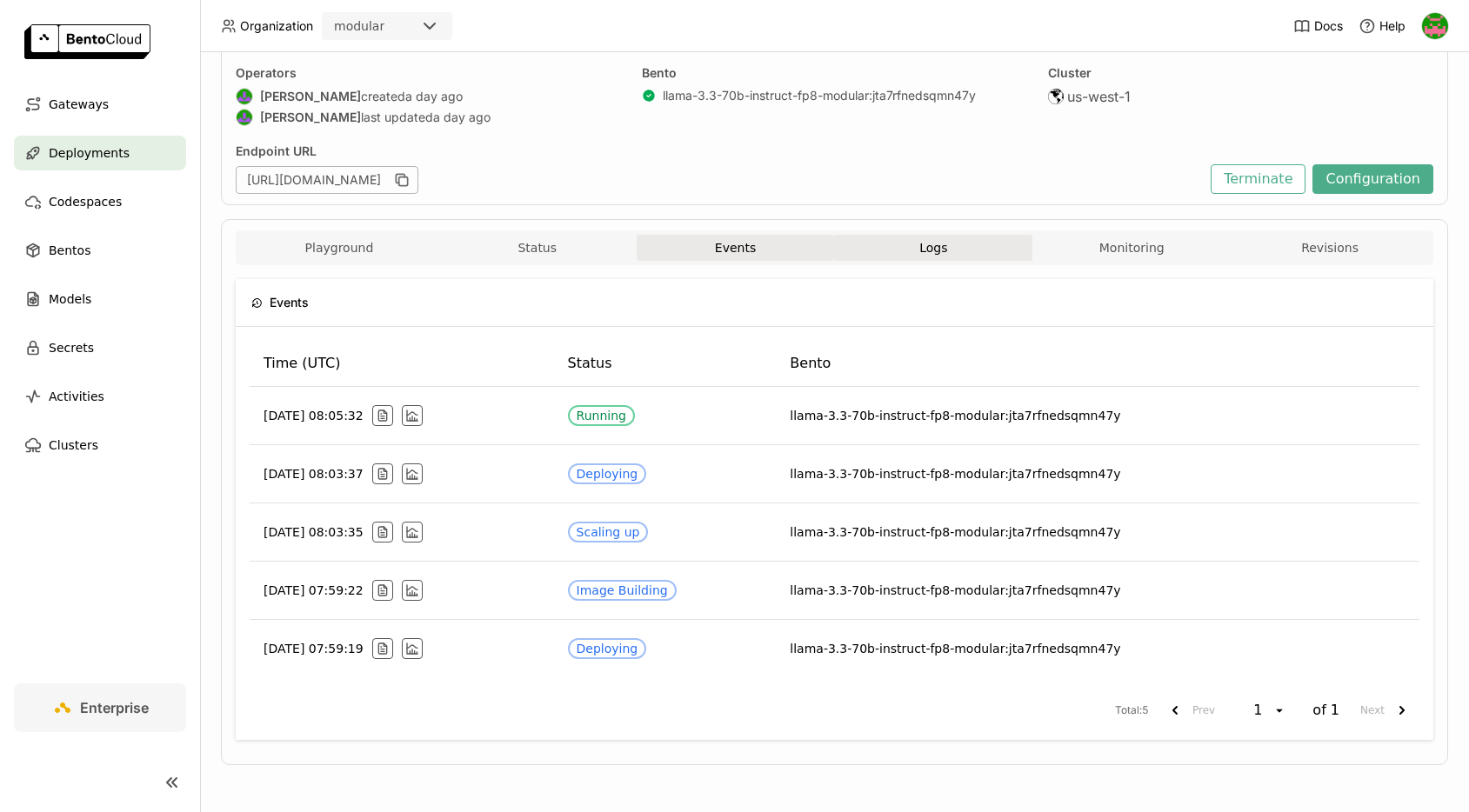
click at [924, 242] on span "Logs" at bounding box center [932, 248] width 28 height 16
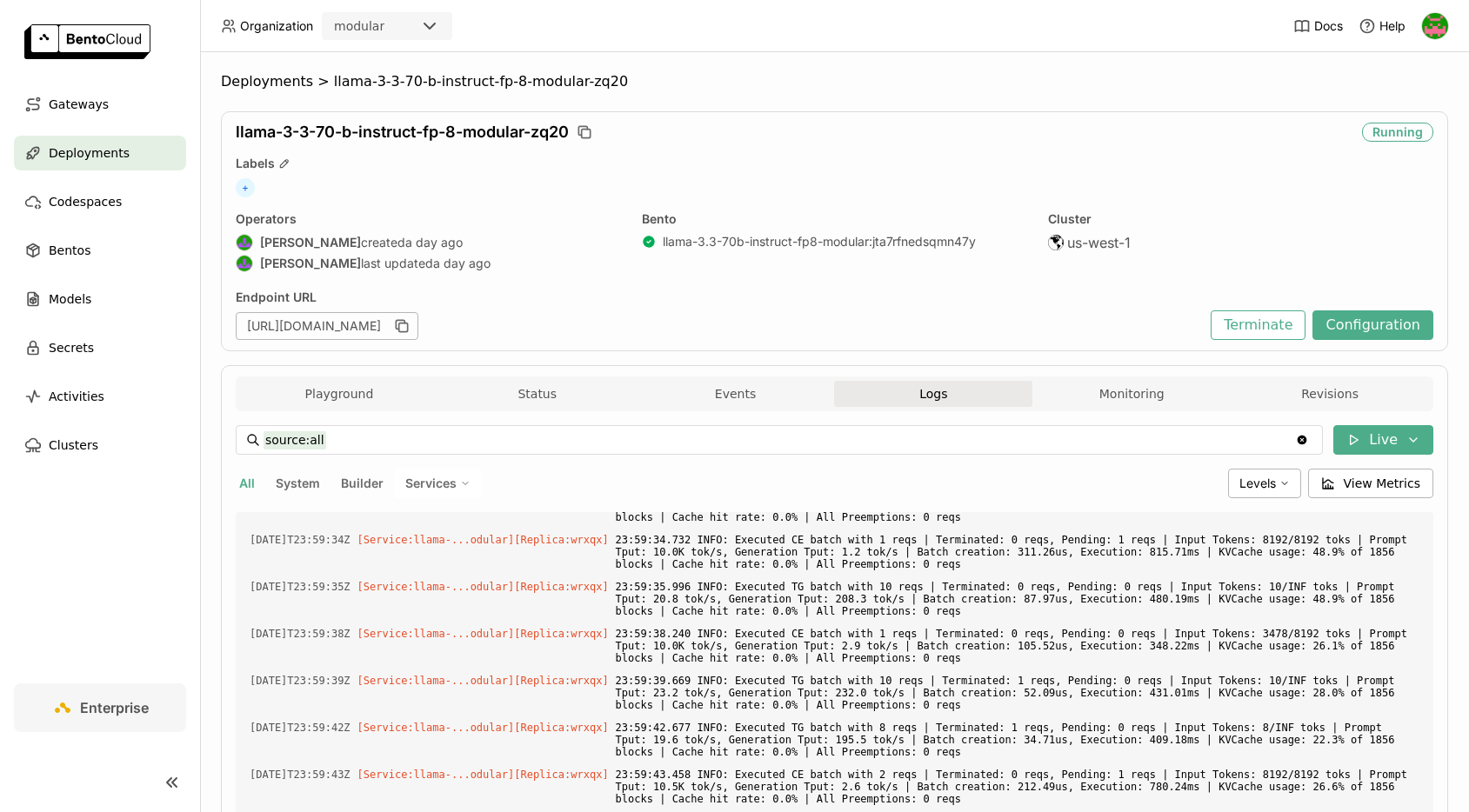
scroll to position [294, 0]
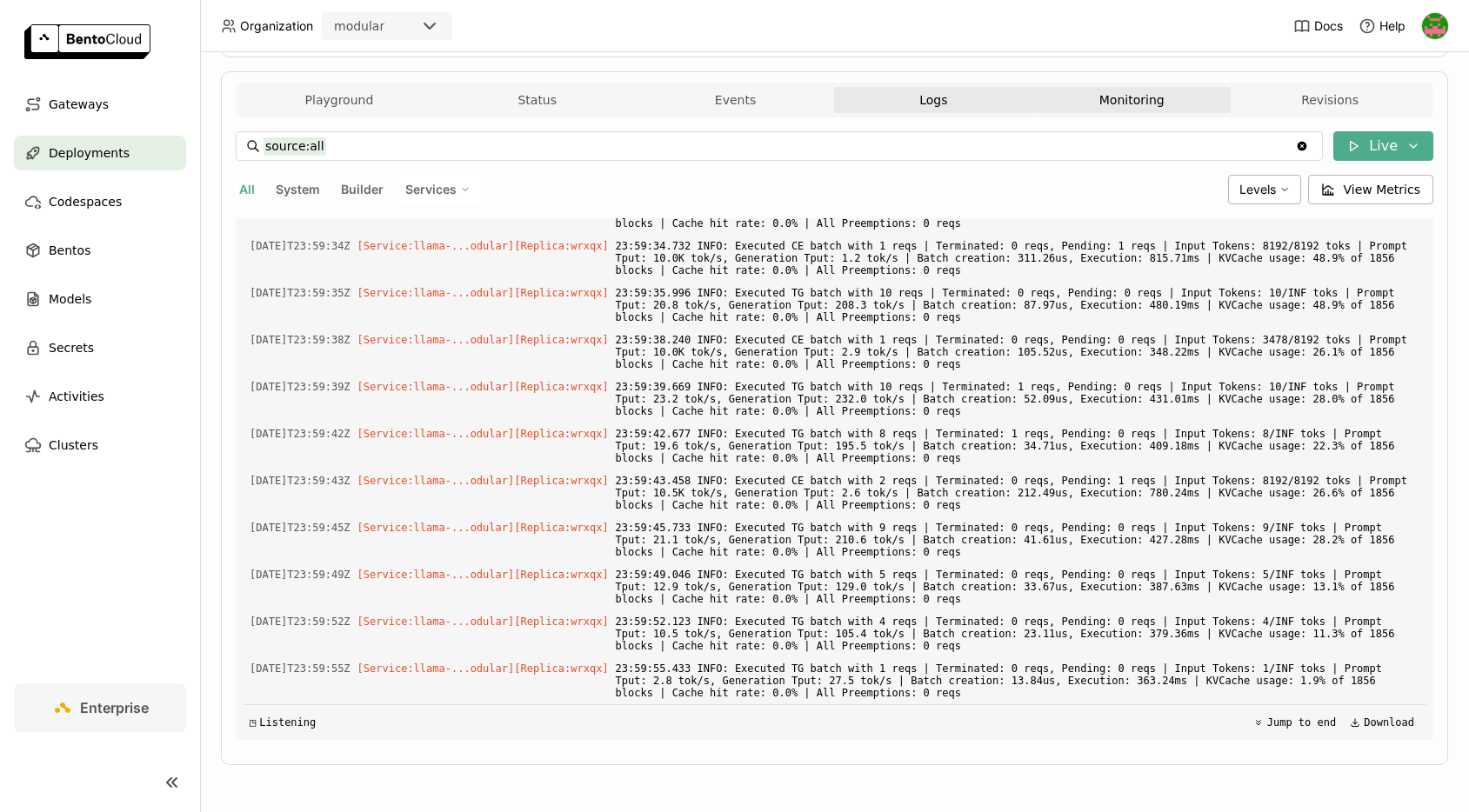
click at [1106, 106] on button "Monitoring" at bounding box center [1131, 99] width 198 height 26
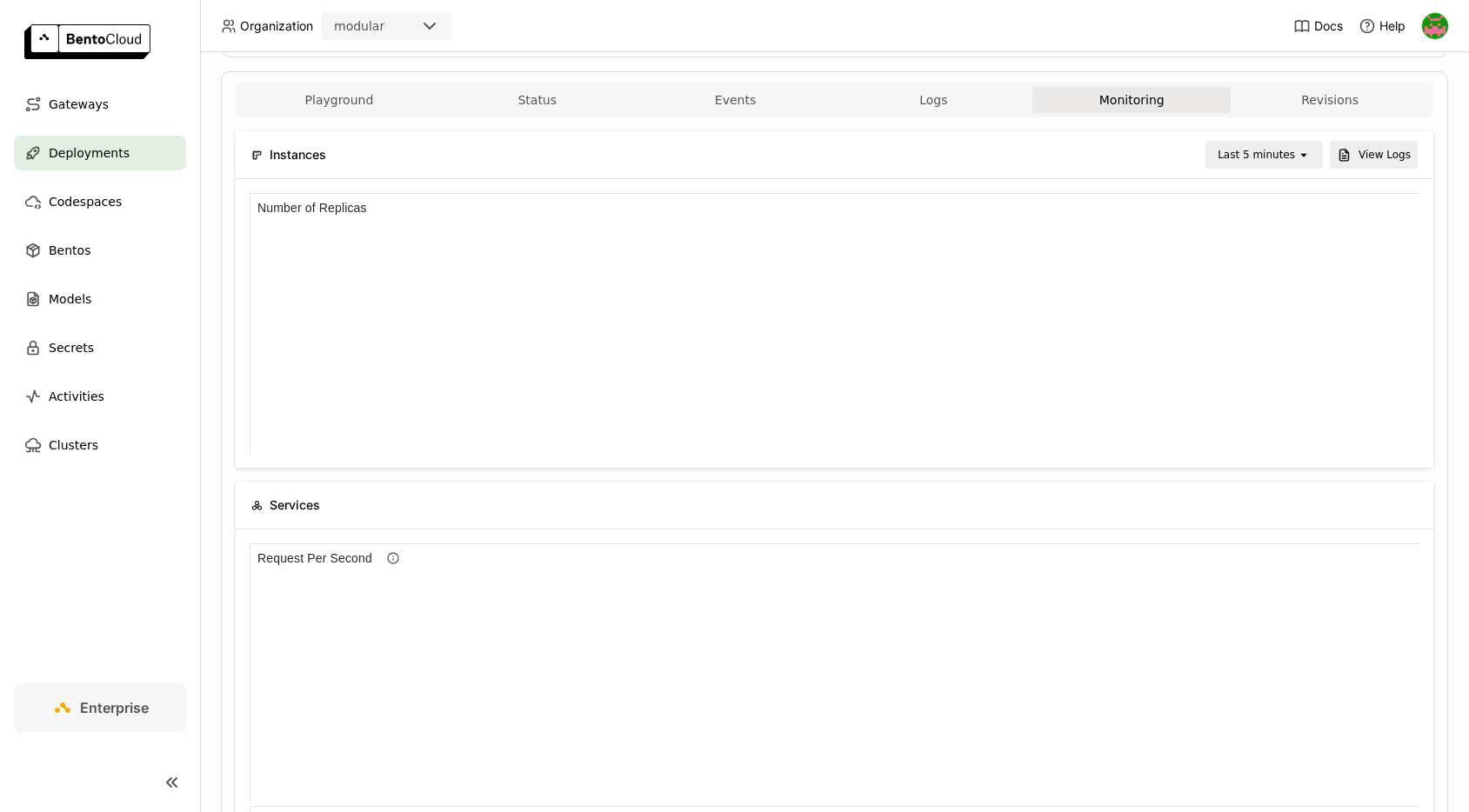
scroll to position [1, 1]
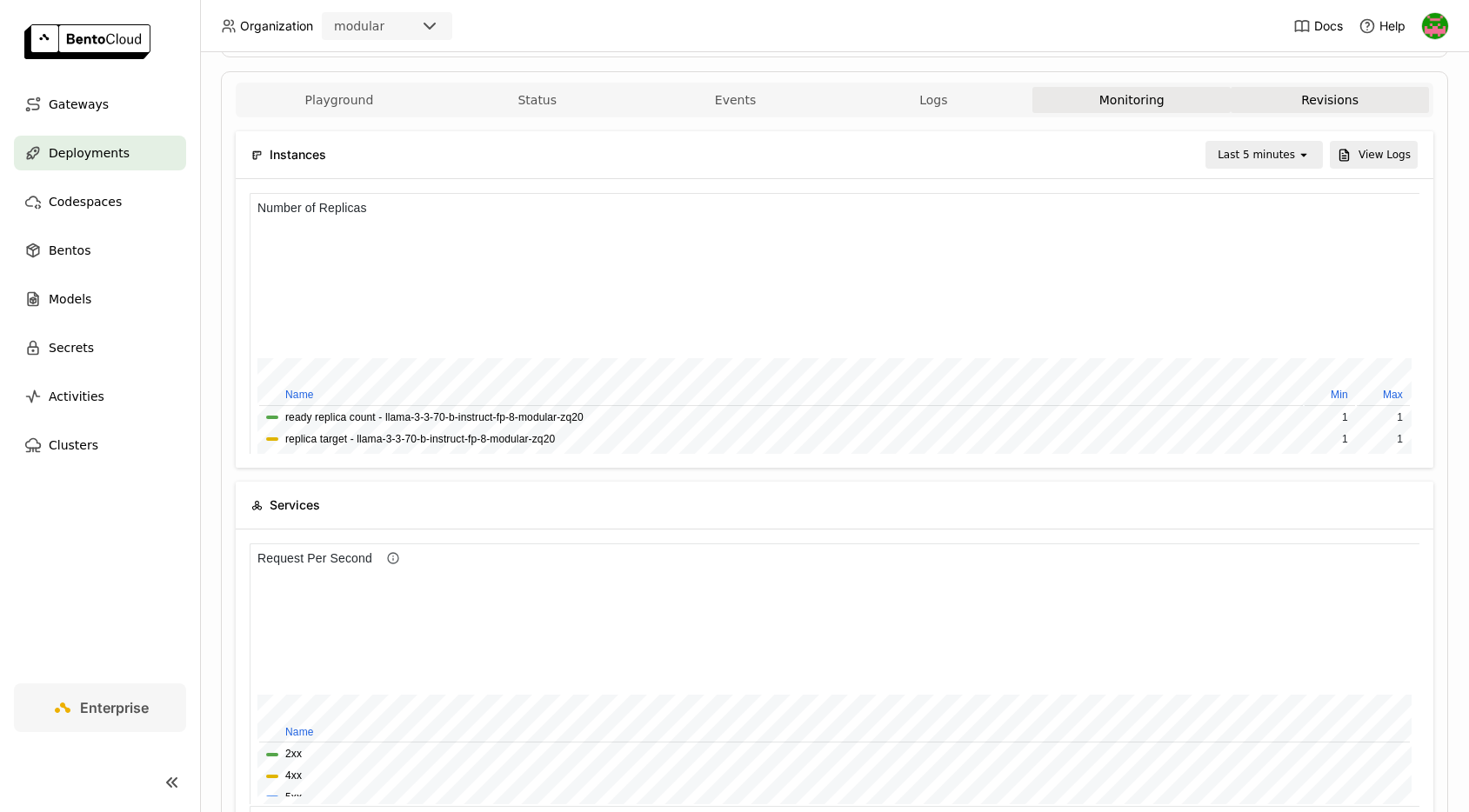
click at [1106, 106] on button "Revisions" at bounding box center [1329, 99] width 198 height 26
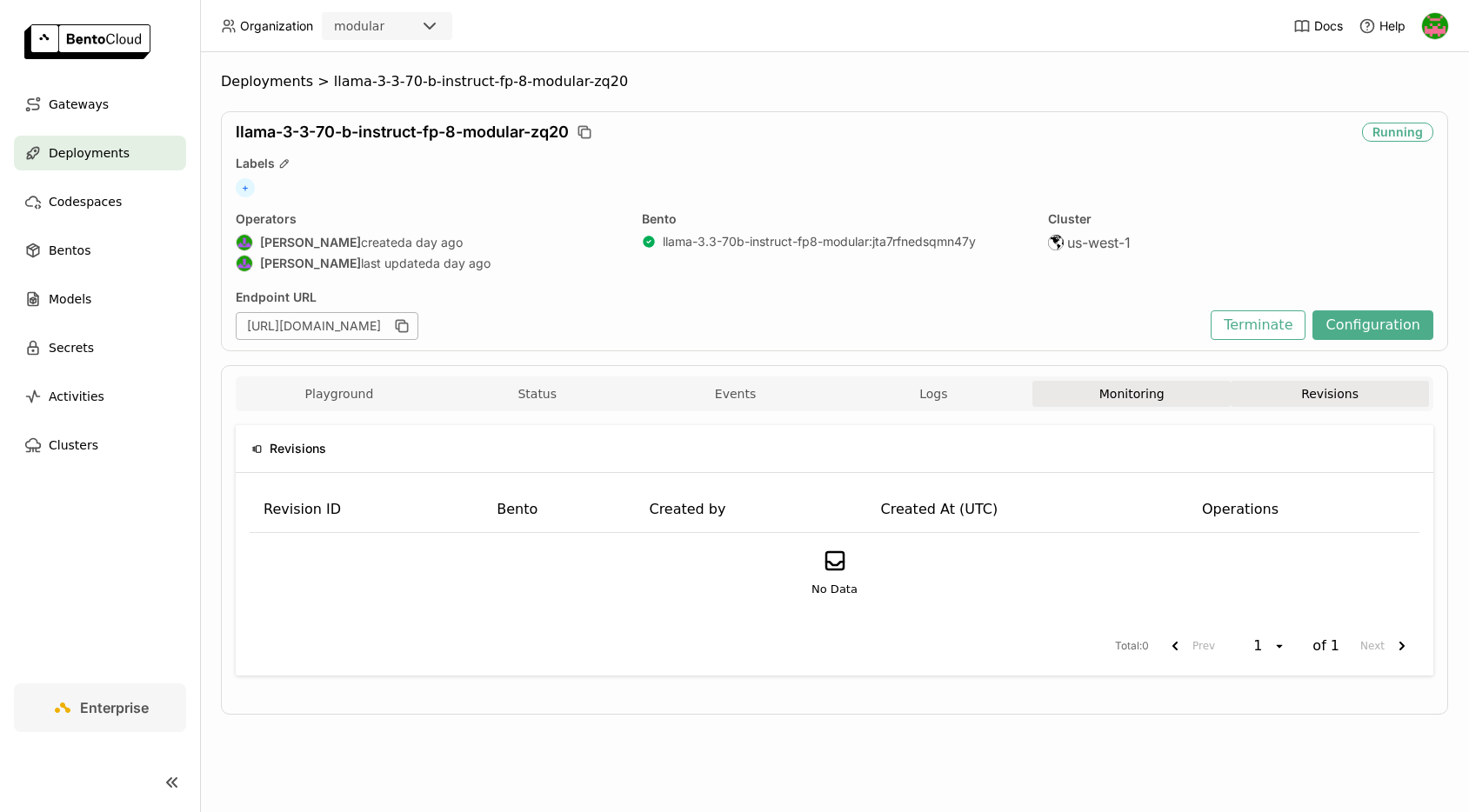
click at [1106, 397] on button "Monitoring" at bounding box center [1131, 393] width 198 height 26
